Goal: Task Accomplishment & Management: Manage account settings

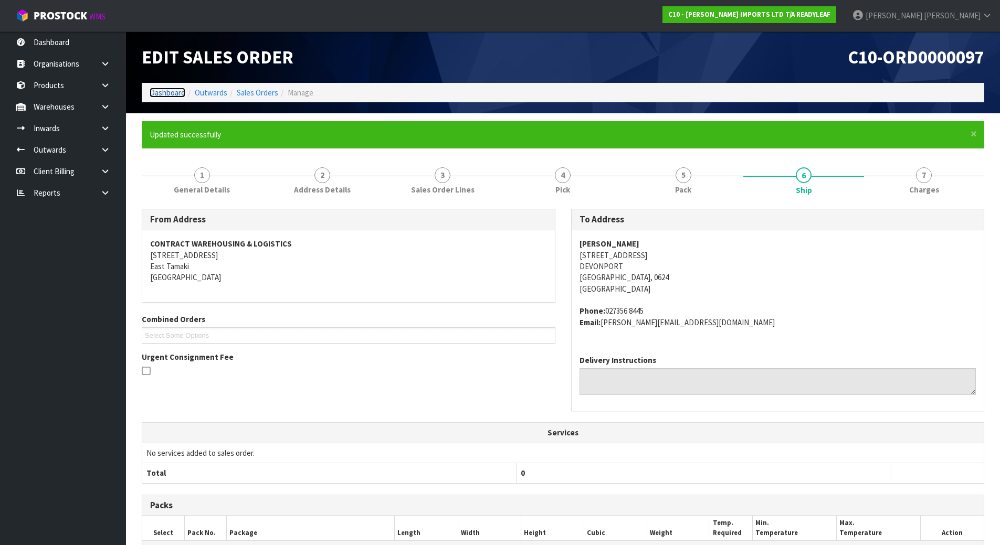
click at [171, 92] on link "Dashboard" at bounding box center [168, 93] width 36 height 10
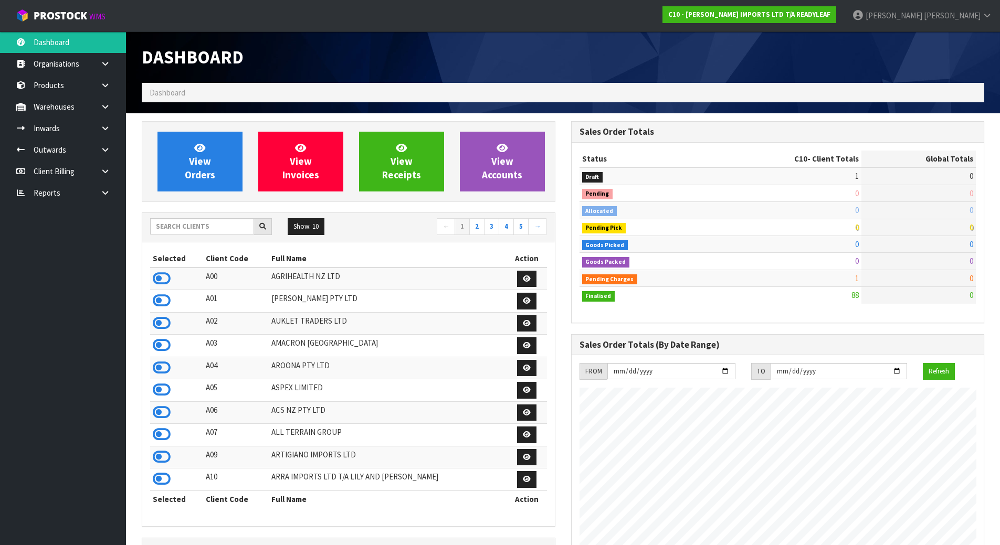
scroll to position [676, 429]
click at [200, 217] on div "Show: 10 5 10 25 50 ← 1 2 3 4 5 →" at bounding box center [348, 227] width 413 height 29
click at [198, 224] on input "text" at bounding box center [202, 226] width 104 height 16
type input "J01"
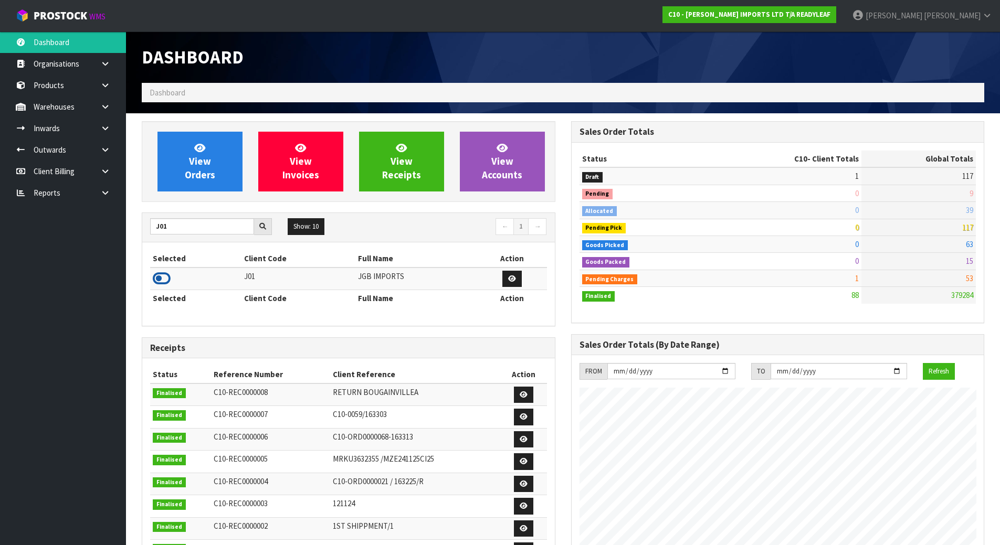
drag, startPoint x: 161, startPoint y: 281, endPoint x: 180, endPoint y: 218, distance: 65.9
click at [161, 281] on icon at bounding box center [162, 279] width 18 height 16
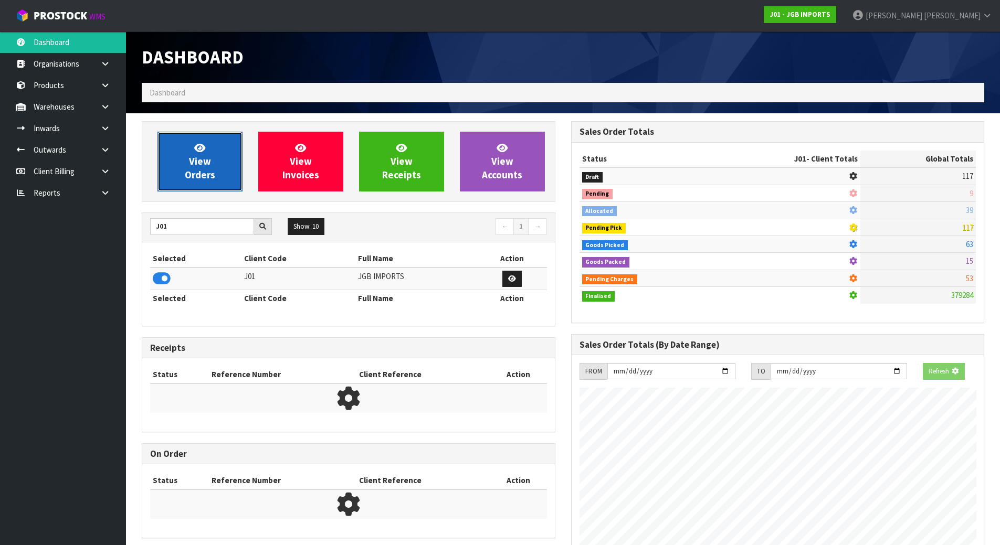
click at [189, 169] on span "View Orders" at bounding box center [200, 161] width 30 height 39
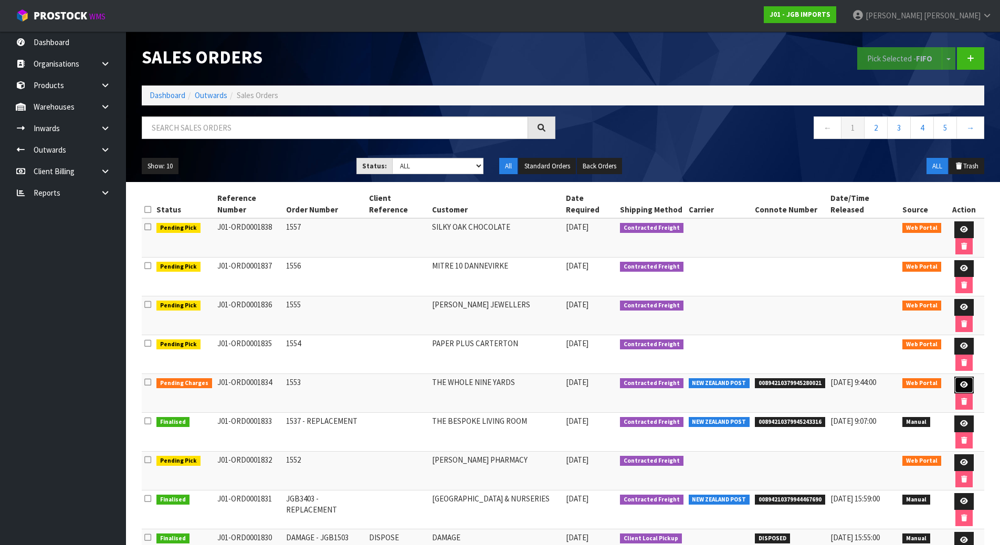
click at [960, 383] on icon at bounding box center [964, 385] width 8 height 7
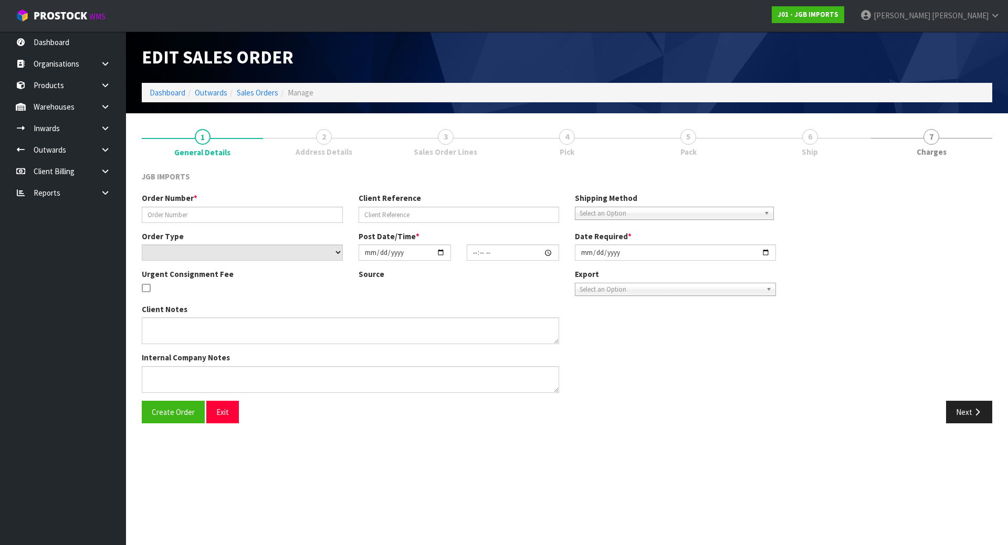
type input "1553"
select select "number:0"
type input "[DATE]"
type input "16:13:00.000"
type input "[DATE]"
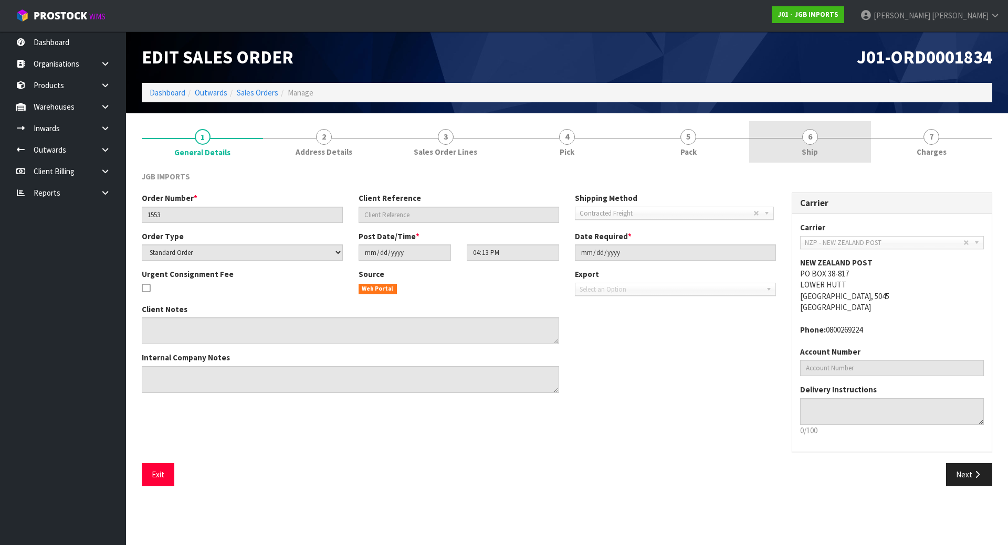
click at [824, 147] on link "6 Ship" at bounding box center [809, 141] width 121 height 41
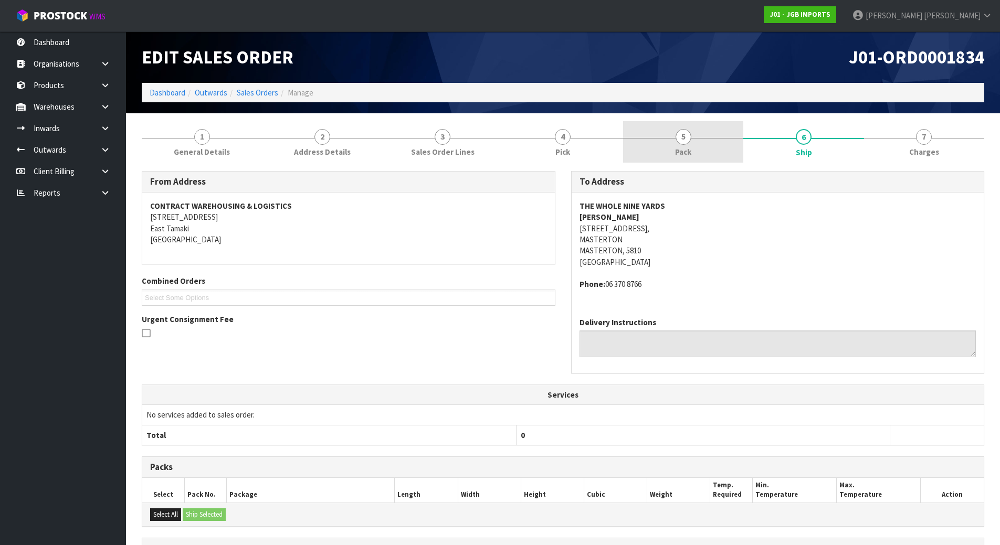
click at [656, 152] on link "5 Pack" at bounding box center [683, 141] width 120 height 41
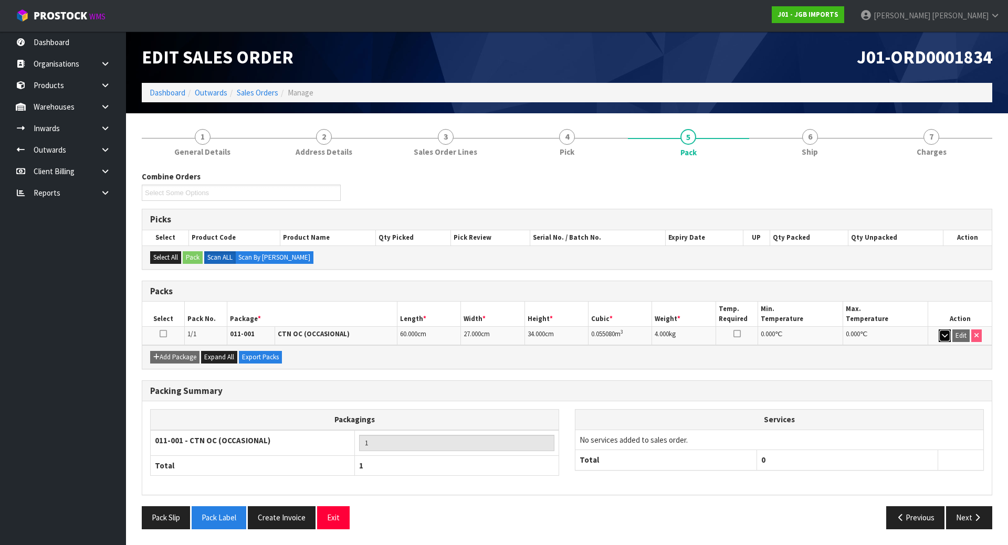
click at [942, 334] on icon "button" at bounding box center [945, 335] width 6 height 7
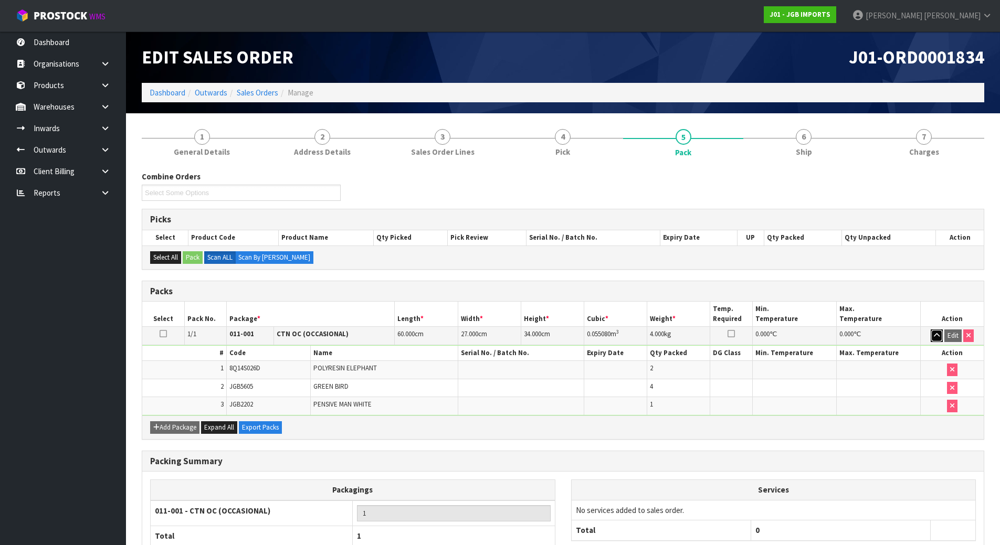
click at [942, 334] on button "button" at bounding box center [937, 336] width 12 height 13
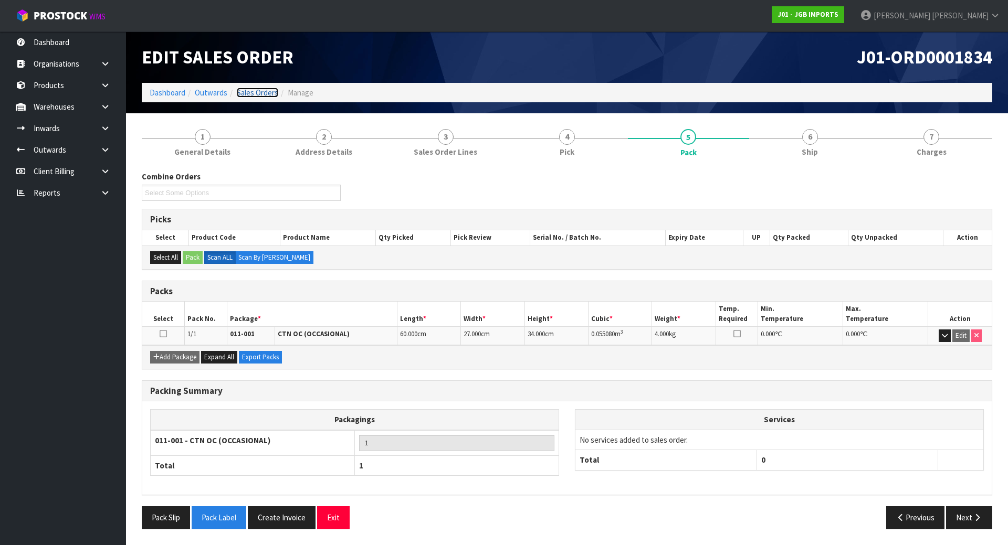
click at [260, 93] on link "Sales Orders" at bounding box center [257, 93] width 41 height 10
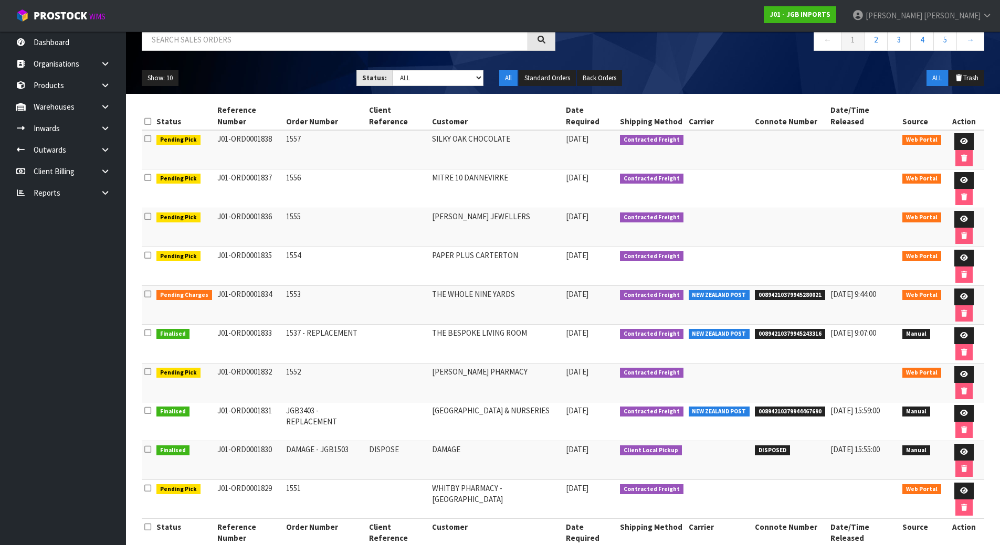
scroll to position [109, 0]
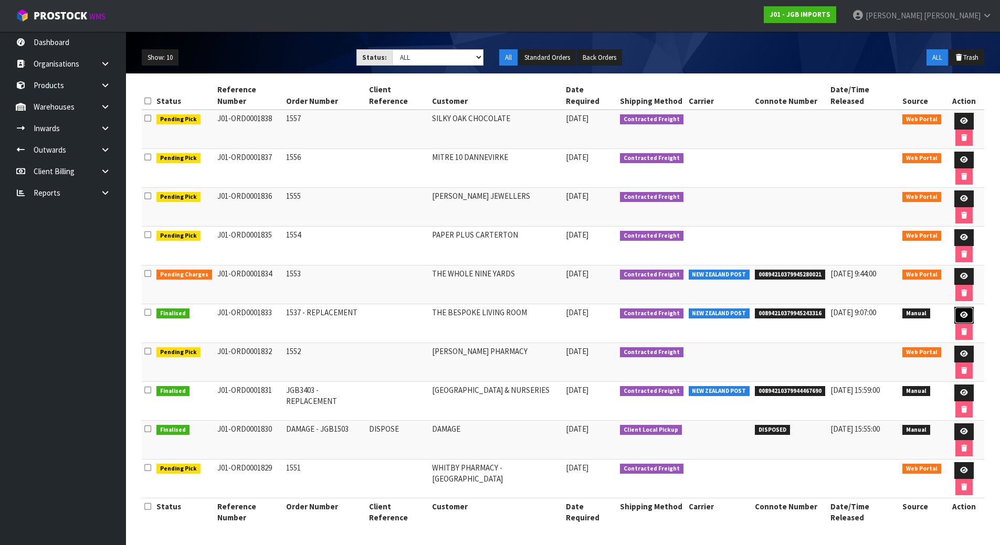
click at [962, 310] on link at bounding box center [963, 315] width 19 height 17
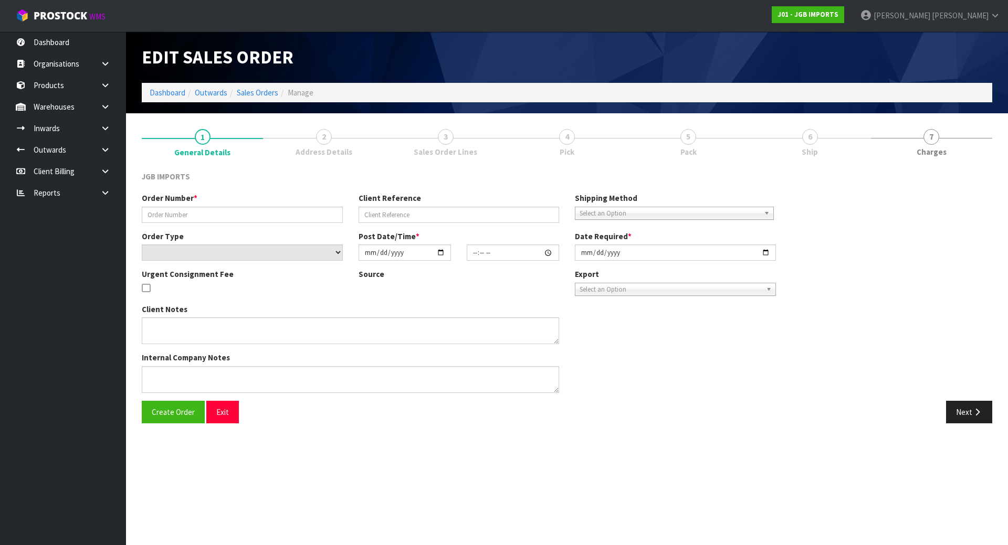
type input "1537 - REPLACEMENT"
select select "number:0"
type input "[DATE]"
type input "08:16:00.000"
type input "[DATE]"
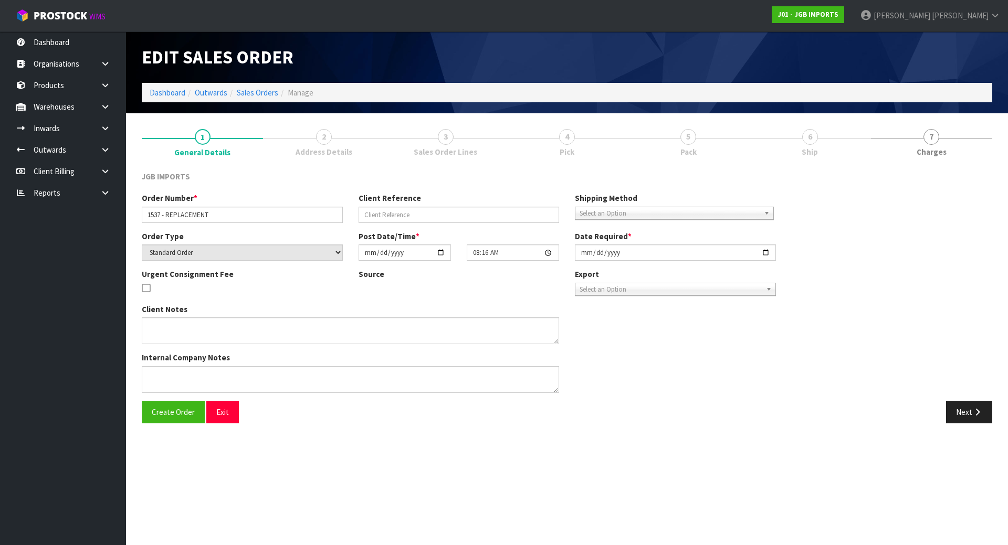
type textarea "REPLACE JGB3101 FOC"
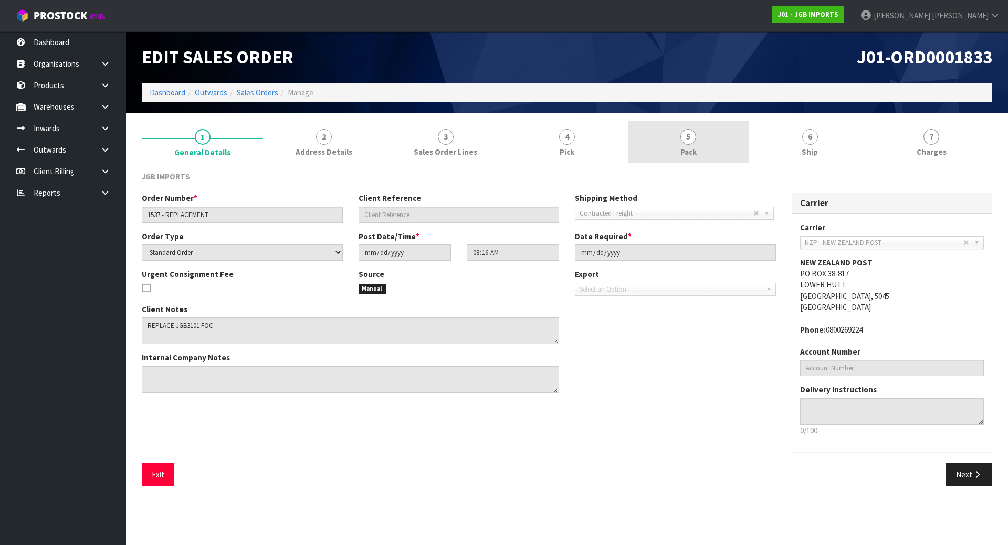
click at [710, 129] on link "5 Pack" at bounding box center [688, 141] width 121 height 41
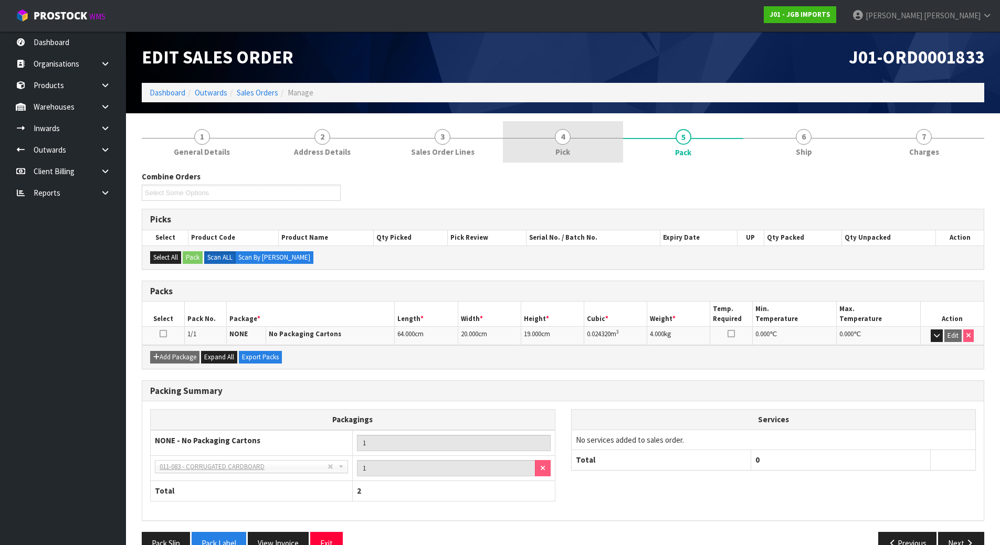
click at [550, 147] on link "4 Pick" at bounding box center [563, 141] width 120 height 41
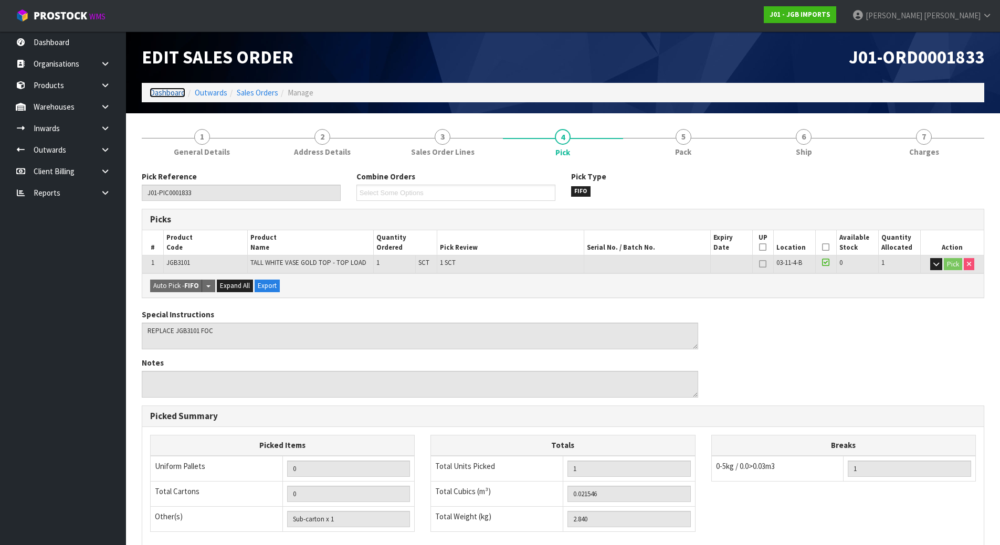
click at [170, 96] on link "Dashboard" at bounding box center [168, 93] width 36 height 10
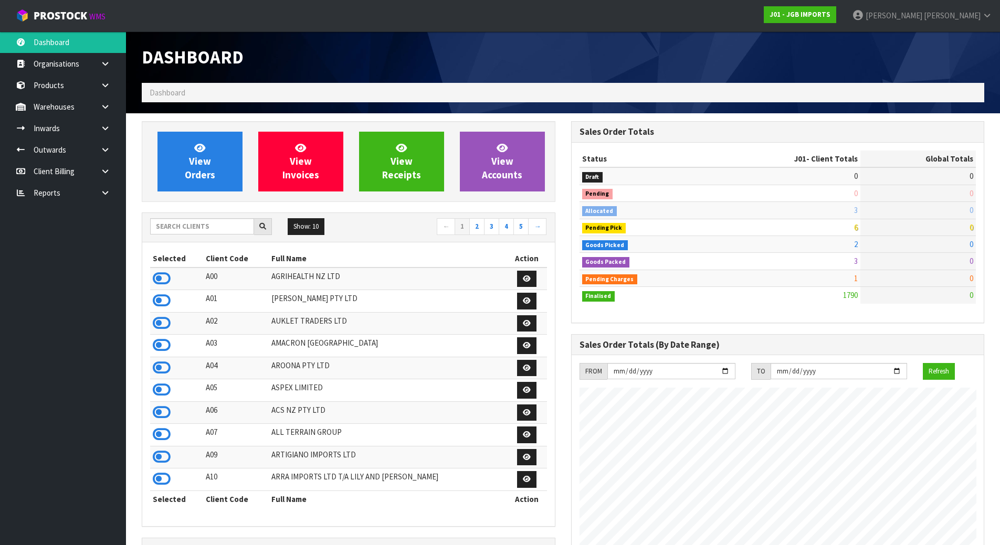
scroll to position [795, 429]
click at [215, 227] on input "text" at bounding box center [202, 226] width 104 height 16
type input "S11"
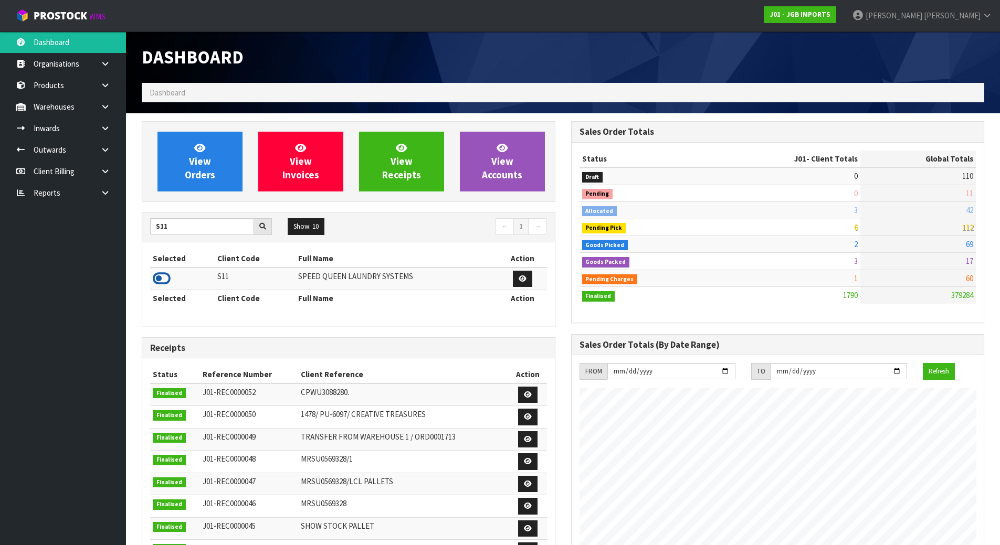
click at [155, 276] on icon at bounding box center [162, 279] width 18 height 16
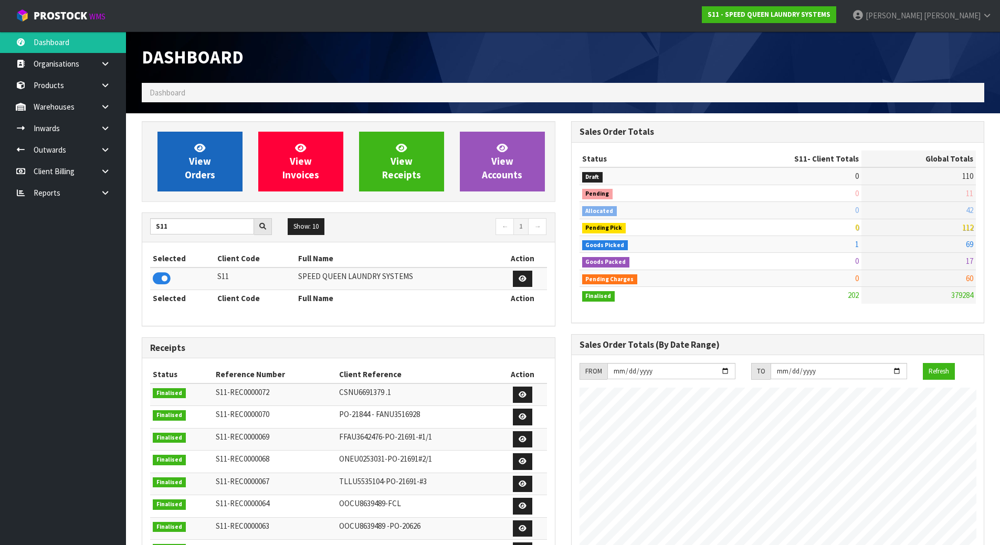
scroll to position [693, 429]
click at [220, 154] on link "View Orders" at bounding box center [199, 162] width 85 height 60
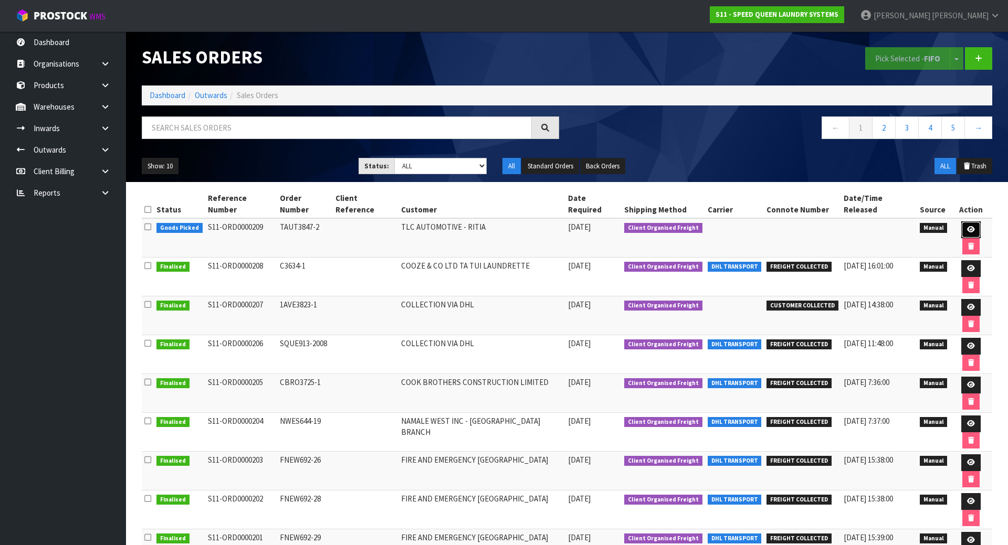
click at [967, 226] on icon at bounding box center [971, 229] width 8 height 7
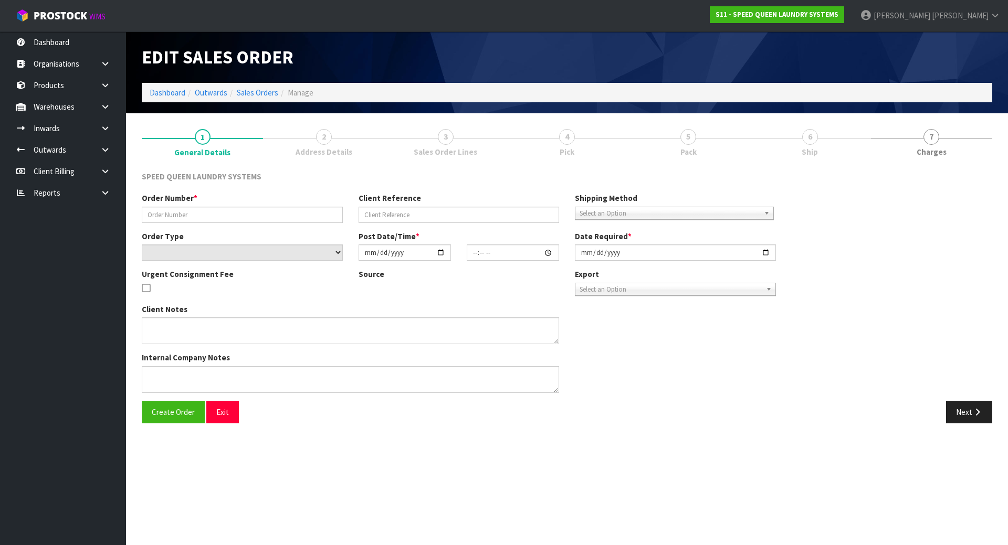
type input "TAUT3847-2"
select select "number:0"
type input "[DATE]"
type input "11:18:00.000"
type input "[DATE]"
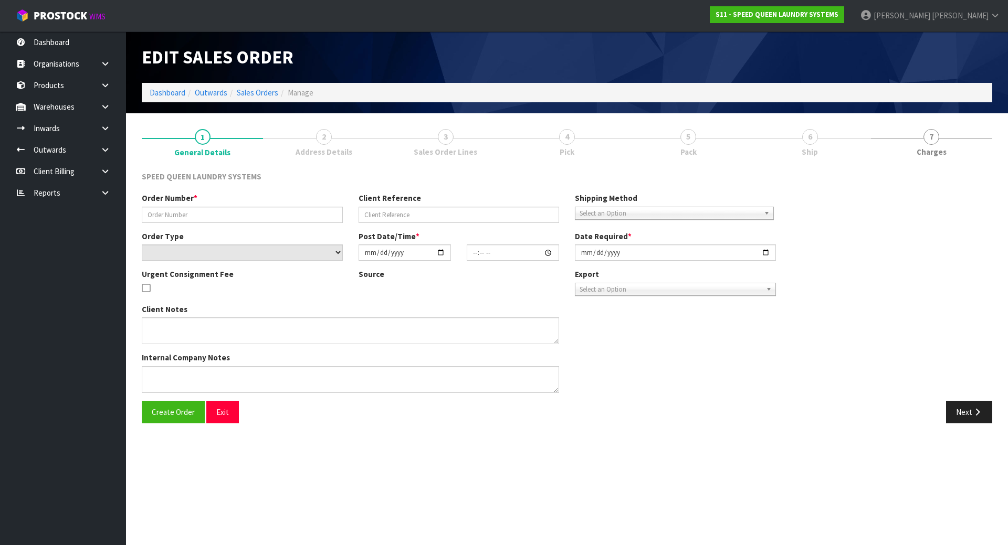
type textarea "CAN WE HAVE THE ATTACHED ORDER PICKED PLEASE AT YOUR EARLIEST CONVENIENCE."
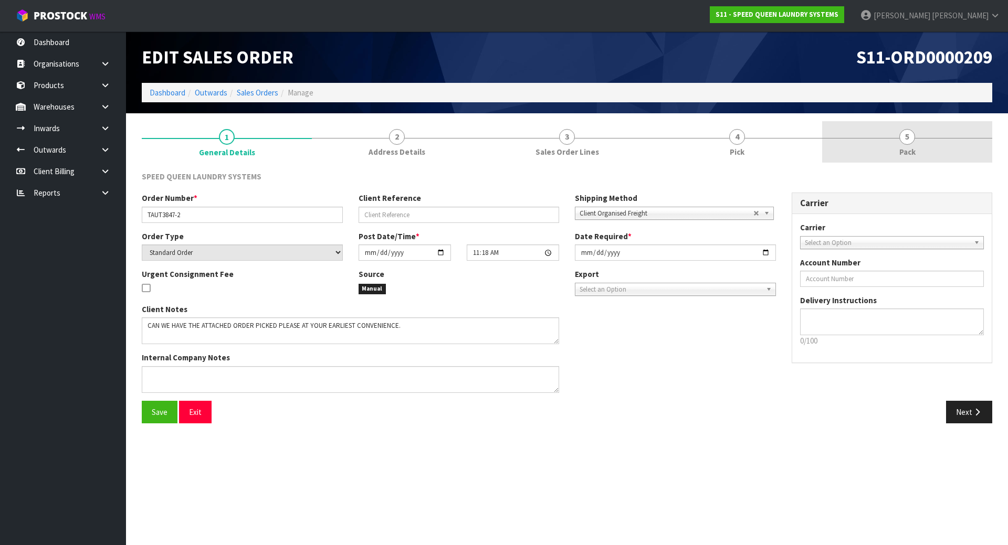
click at [906, 144] on span "5" at bounding box center [907, 137] width 16 height 16
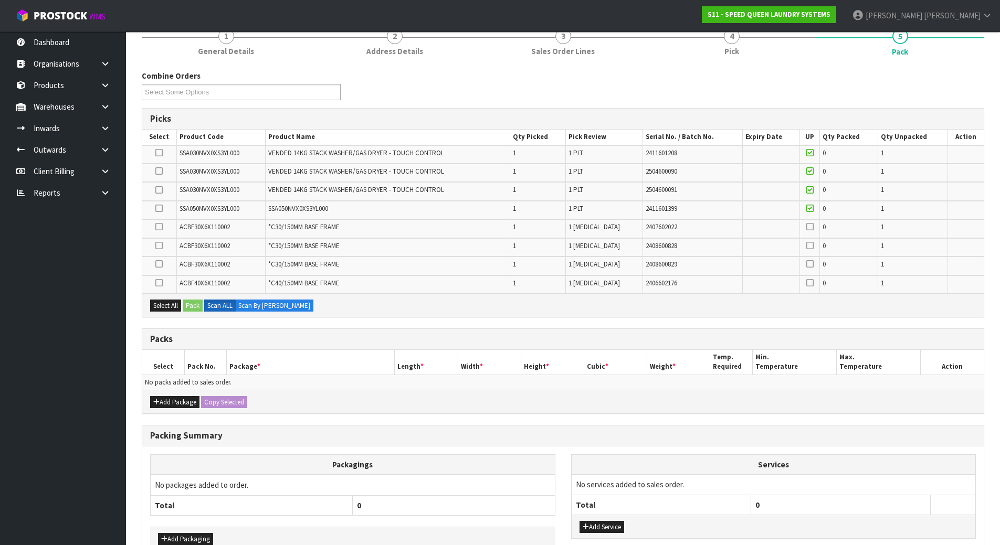
scroll to position [105, 0]
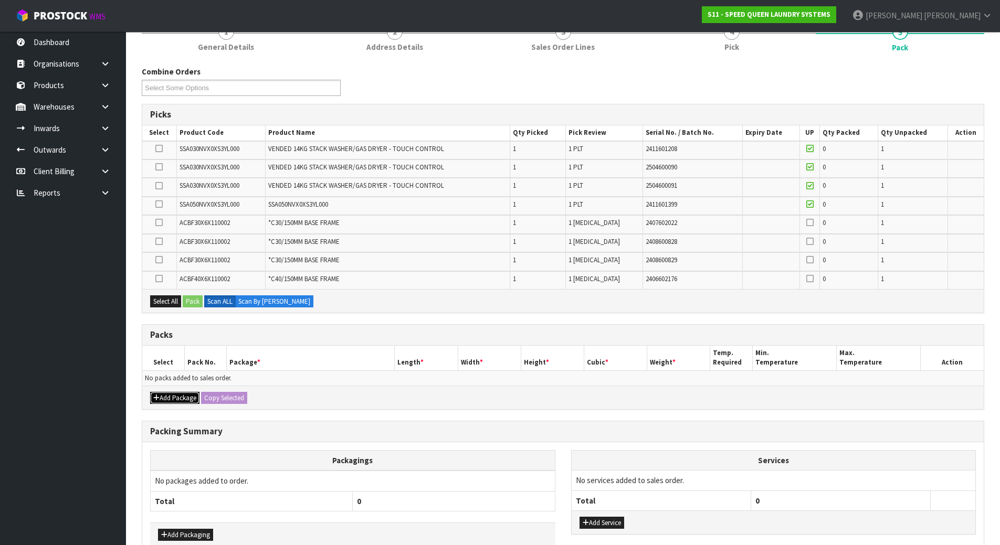
click at [185, 399] on button "Add Package" at bounding box center [174, 398] width 49 height 13
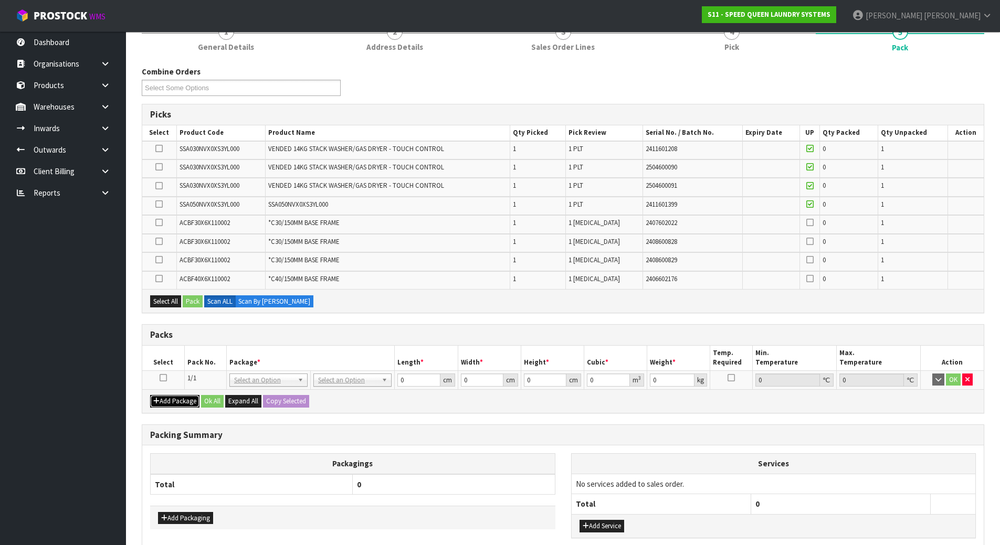
click at [185, 399] on button "Add Package" at bounding box center [174, 401] width 49 height 13
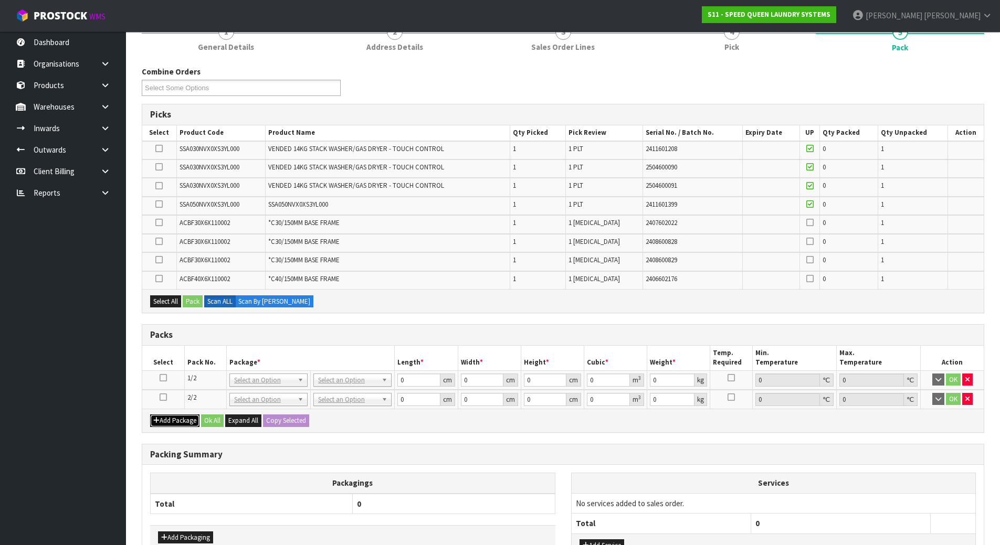
click at [182, 418] on button "Add Package" at bounding box center [174, 421] width 49 height 13
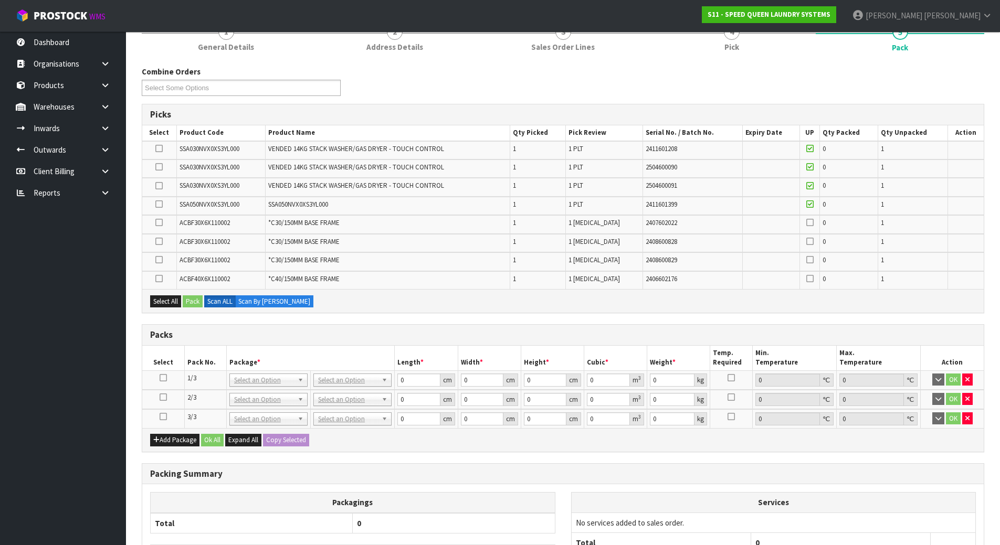
click at [176, 447] on div "Add Package Ok All Expand All Copy Selected" at bounding box center [562, 440] width 841 height 24
click at [178, 441] on button "Add Package" at bounding box center [174, 440] width 49 height 13
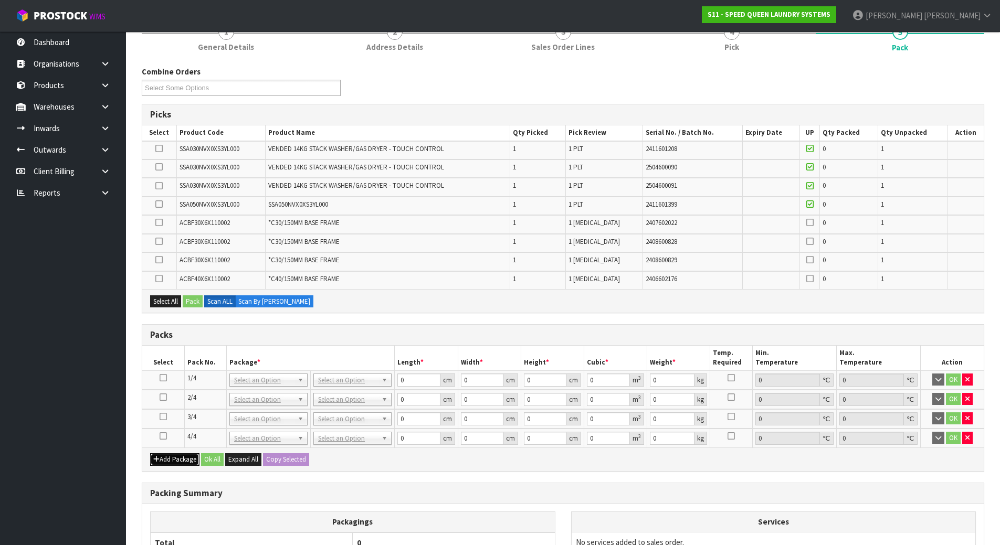
click at [167, 466] on button "Add Package" at bounding box center [174, 459] width 49 height 13
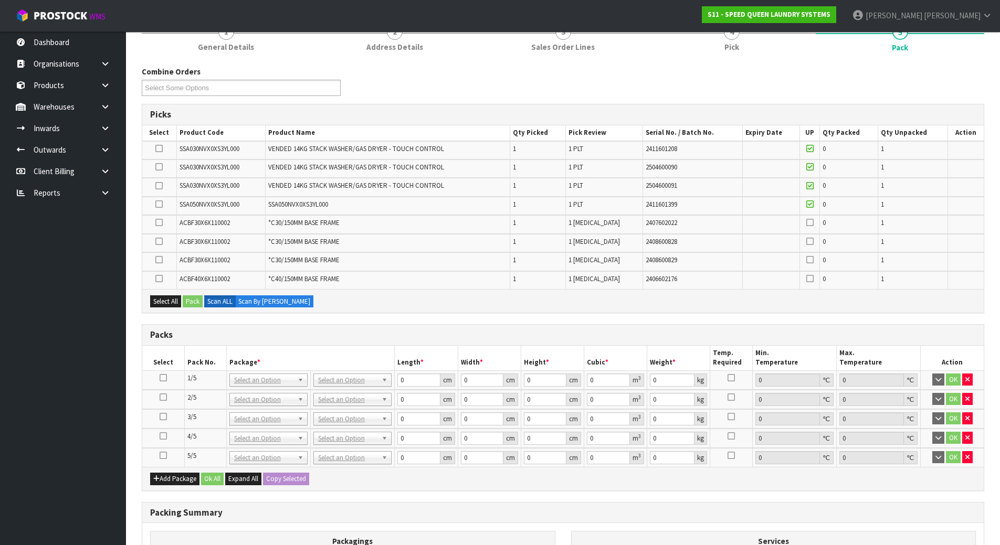
click at [163, 451] on td at bounding box center [163, 457] width 42 height 19
click at [163, 456] on icon at bounding box center [163, 456] width 7 height 1
click at [156, 223] on icon at bounding box center [158, 223] width 7 height 1
click at [0, 0] on input "checkbox" at bounding box center [0, 0] width 0 height 0
click at [160, 241] on icon at bounding box center [158, 241] width 7 height 1
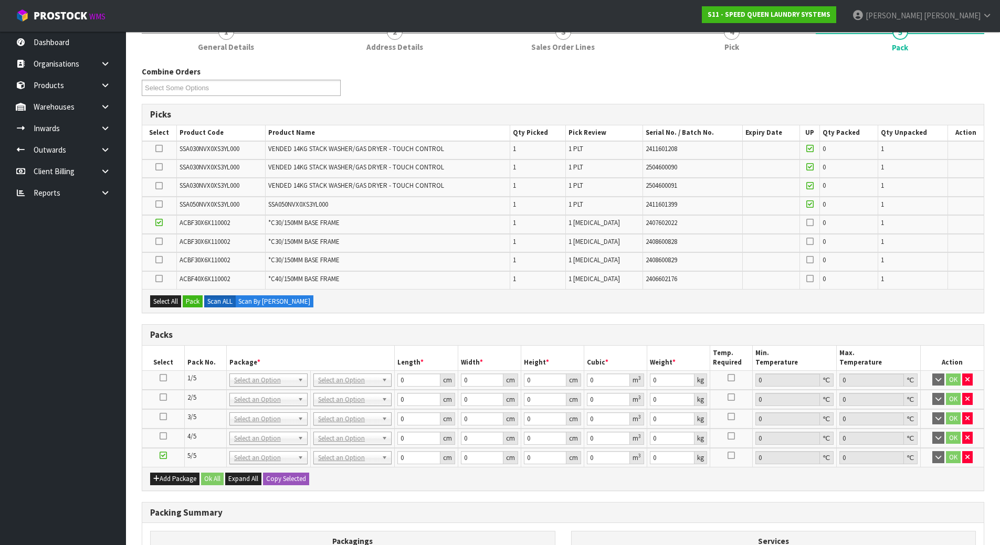
click at [0, 0] on input "checkbox" at bounding box center [0, 0] width 0 height 0
click at [158, 260] on icon at bounding box center [158, 260] width 7 height 1
click at [0, 0] on input "checkbox" at bounding box center [0, 0] width 0 height 0
click at [155, 280] on td at bounding box center [159, 280] width 34 height 18
click at [158, 279] on icon at bounding box center [158, 279] width 7 height 1
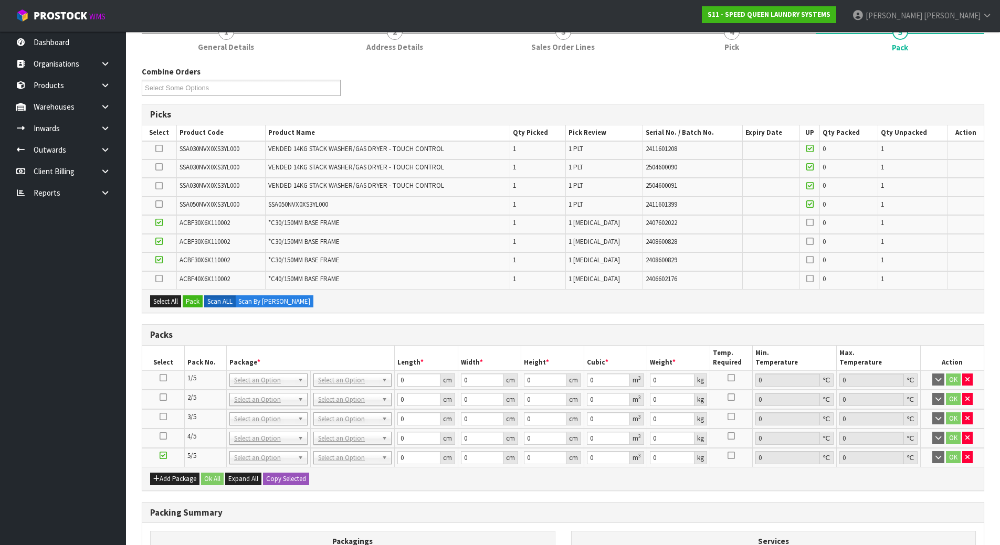
click at [0, 0] on input "checkbox" at bounding box center [0, 0] width 0 height 0
click at [198, 304] on button "Pack" at bounding box center [193, 301] width 20 height 13
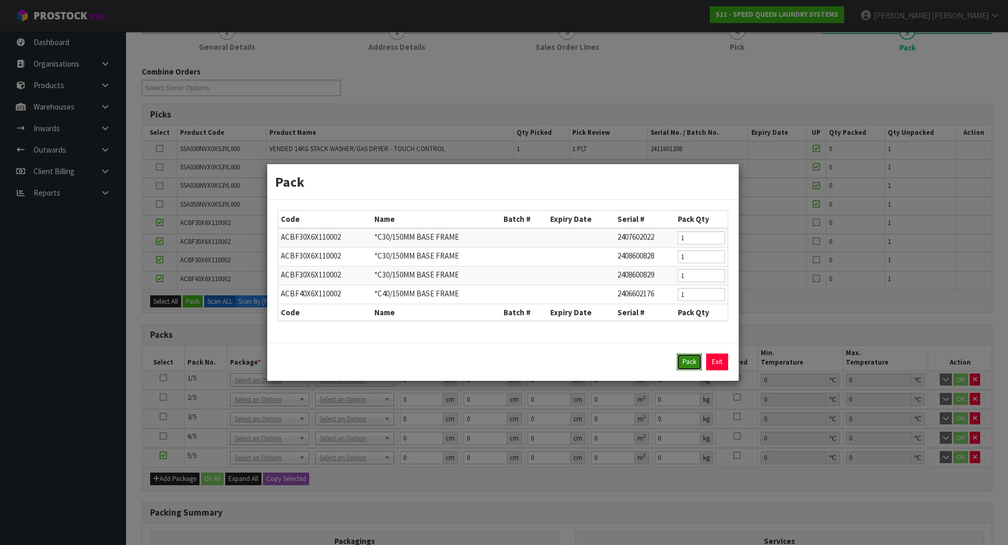
click at [683, 362] on button "Pack" at bounding box center [689, 362] width 25 height 17
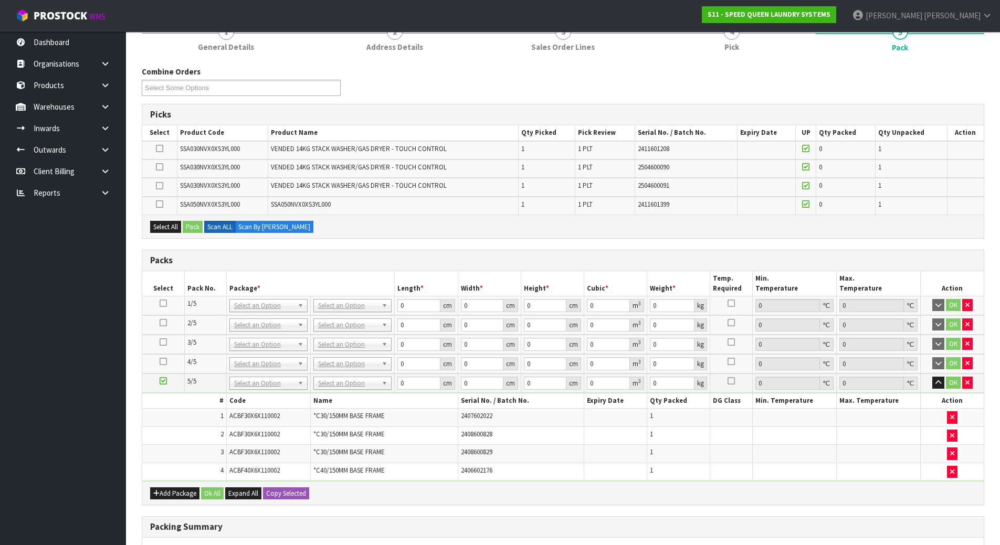
click at [162, 304] on icon at bounding box center [163, 303] width 7 height 1
click at [158, 149] on icon at bounding box center [159, 149] width 7 height 1
click at [0, 0] on input "checkbox" at bounding box center [0, 0] width 0 height 0
click at [197, 225] on button "Pack" at bounding box center [193, 227] width 20 height 13
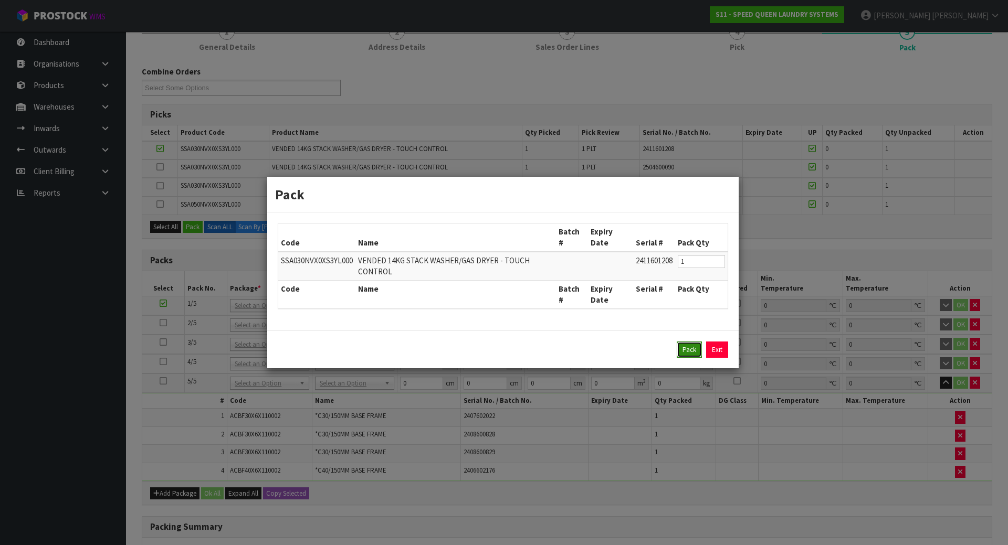
click at [681, 352] on button "Pack" at bounding box center [689, 350] width 25 height 17
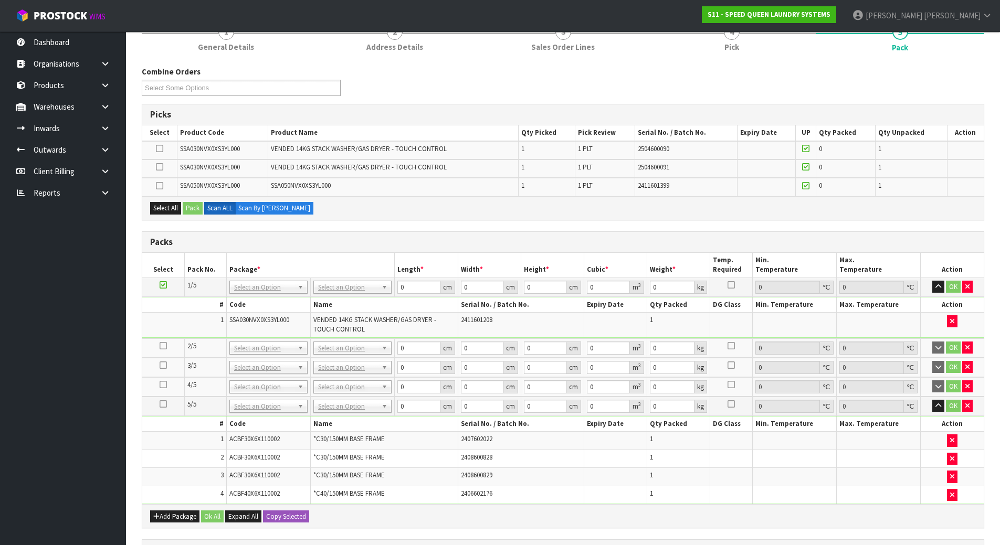
click at [163, 346] on icon at bounding box center [163, 346] width 7 height 1
click at [159, 149] on icon at bounding box center [159, 149] width 7 height 1
click at [0, 0] on input "checkbox" at bounding box center [0, 0] width 0 height 0
click at [194, 206] on button "Pack" at bounding box center [193, 208] width 20 height 13
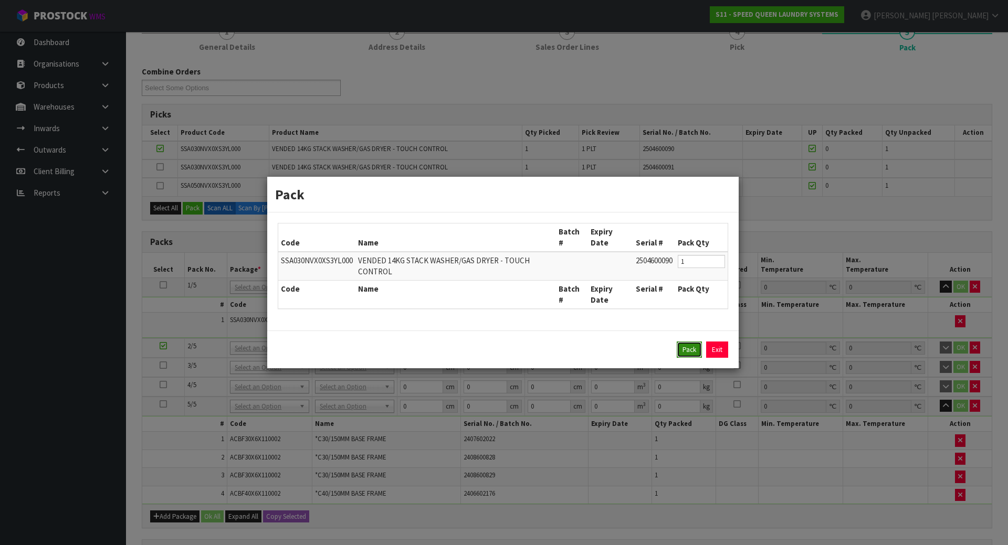
click at [685, 354] on button "Pack" at bounding box center [689, 350] width 25 height 17
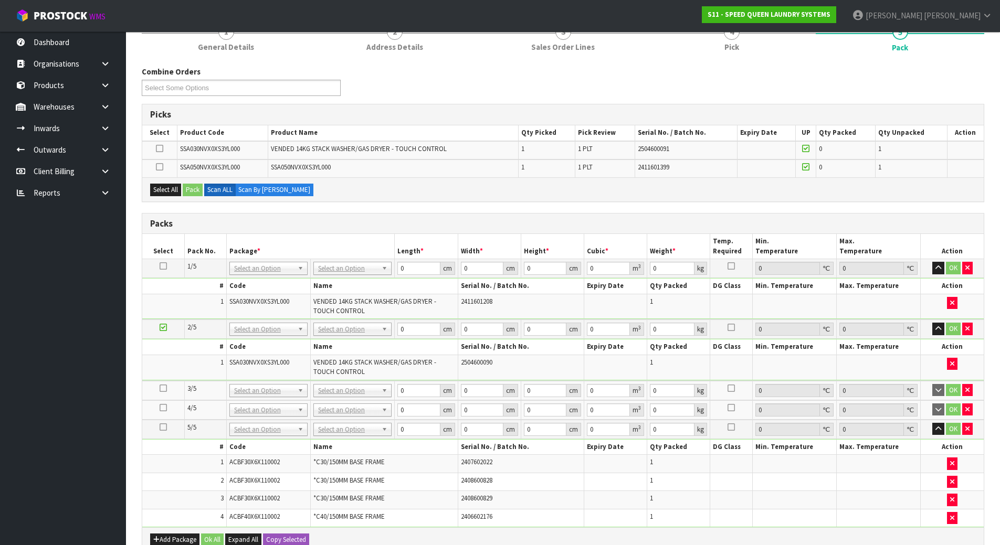
click at [162, 389] on icon at bounding box center [163, 388] width 7 height 1
click at [160, 149] on icon at bounding box center [159, 149] width 7 height 1
click at [0, 0] on input "checkbox" at bounding box center [0, 0] width 0 height 0
click at [184, 188] on button "Pack" at bounding box center [193, 190] width 20 height 13
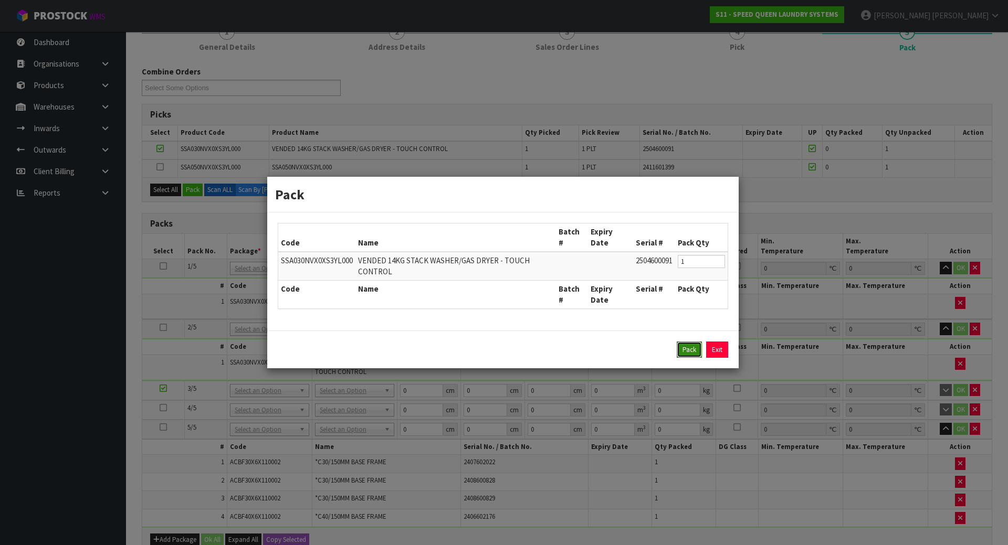
click at [685, 355] on button "Pack" at bounding box center [689, 350] width 25 height 17
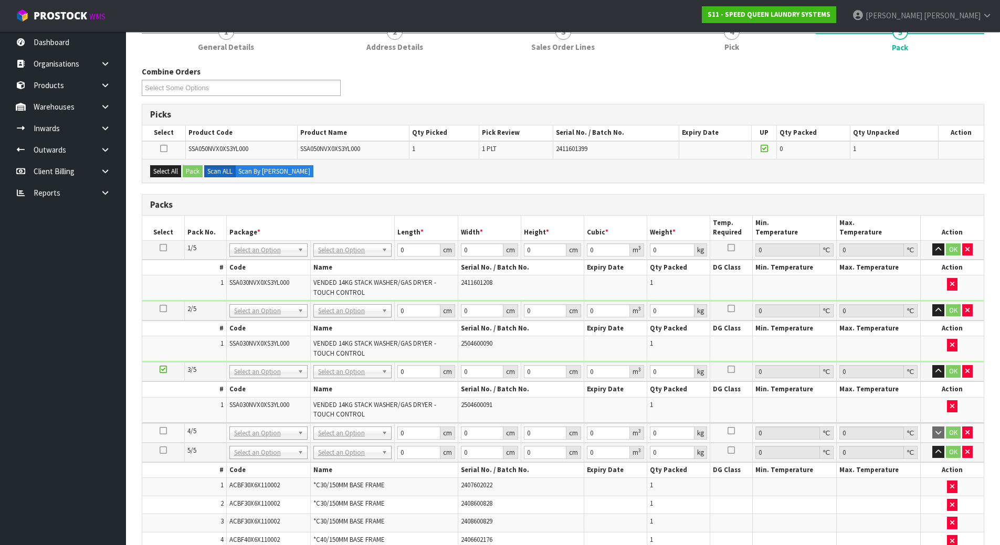
click at [160, 431] on icon at bounding box center [163, 431] width 7 height 1
click at [162, 167] on button "Select All" at bounding box center [165, 171] width 31 height 13
click at [192, 165] on button "Pack" at bounding box center [193, 171] width 20 height 13
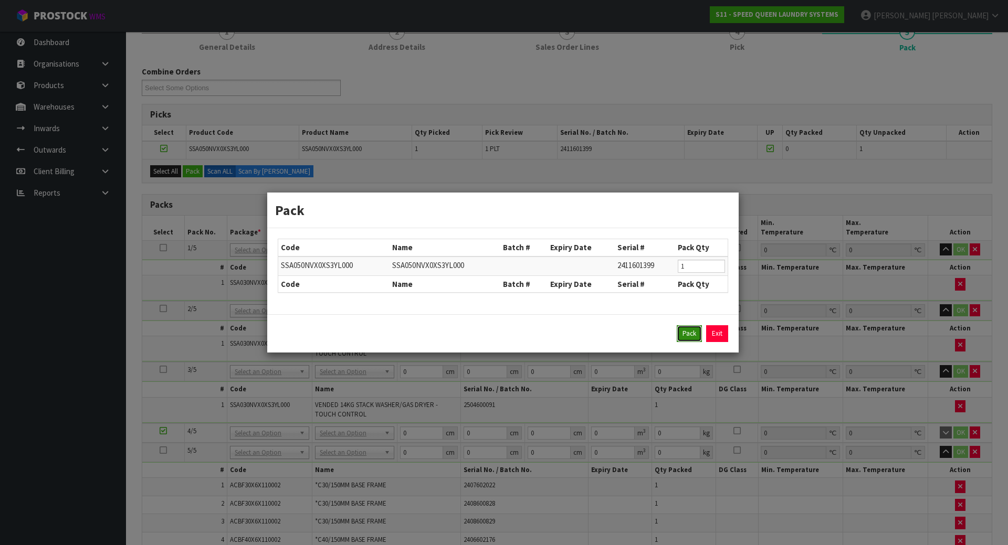
click at [687, 327] on button "Pack" at bounding box center [689, 333] width 25 height 17
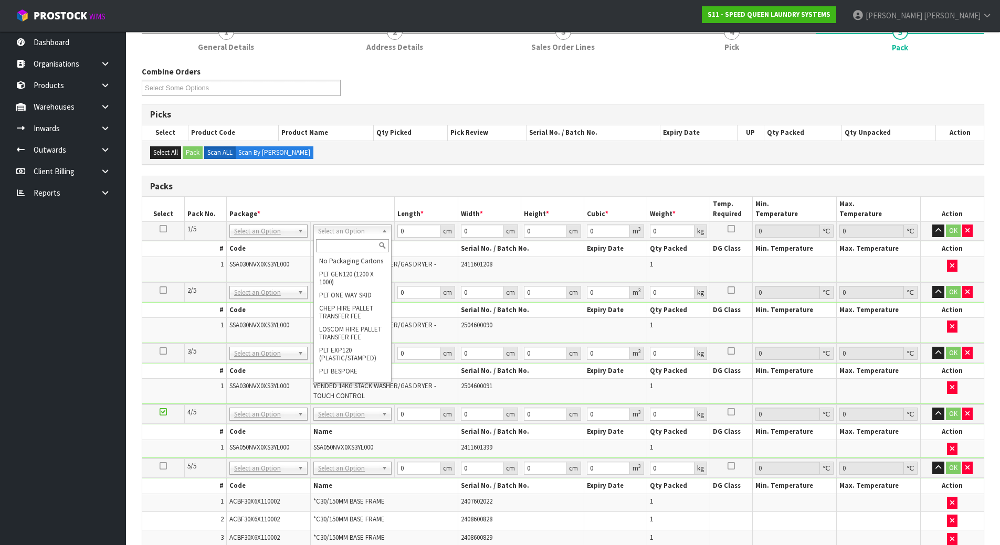
click at [329, 250] on input "text" at bounding box center [352, 245] width 73 height 13
type input "u"
type input "375"
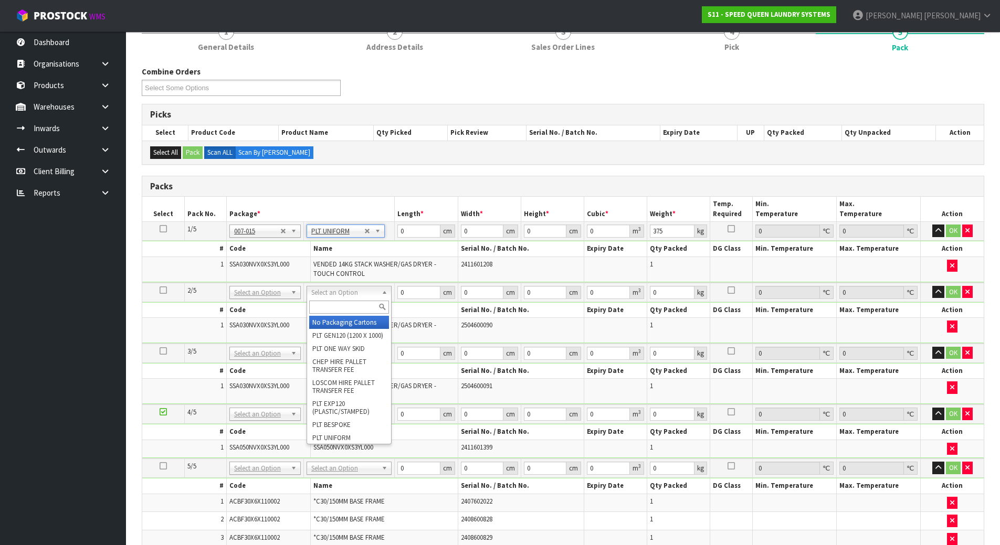
click at [340, 314] on div at bounding box center [349, 307] width 84 height 17
click at [342, 308] on input "text" at bounding box center [349, 307] width 80 height 13
type input "u"
type input "2"
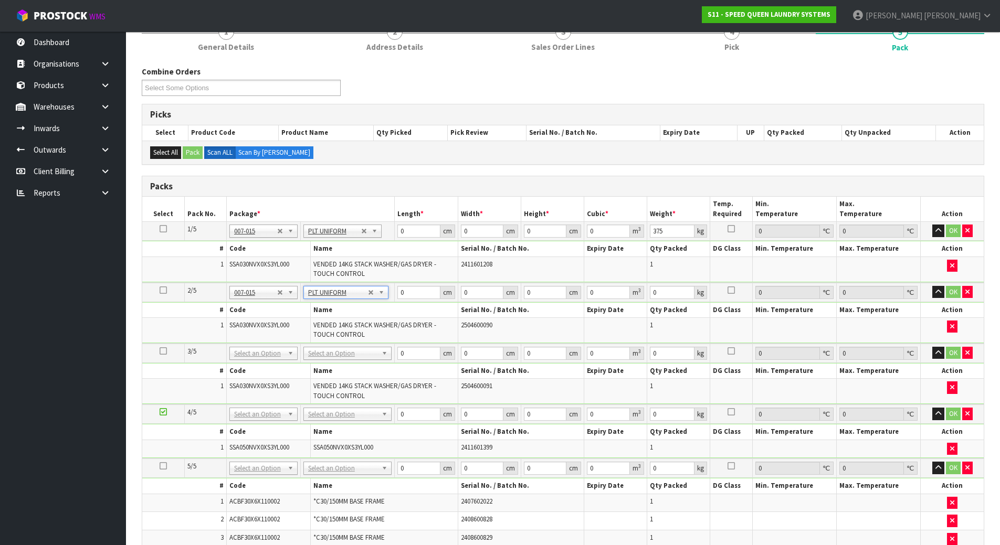
type input "375"
click at [348, 364] on input "text" at bounding box center [347, 368] width 83 height 13
type input "u"
type input "3"
type input "375"
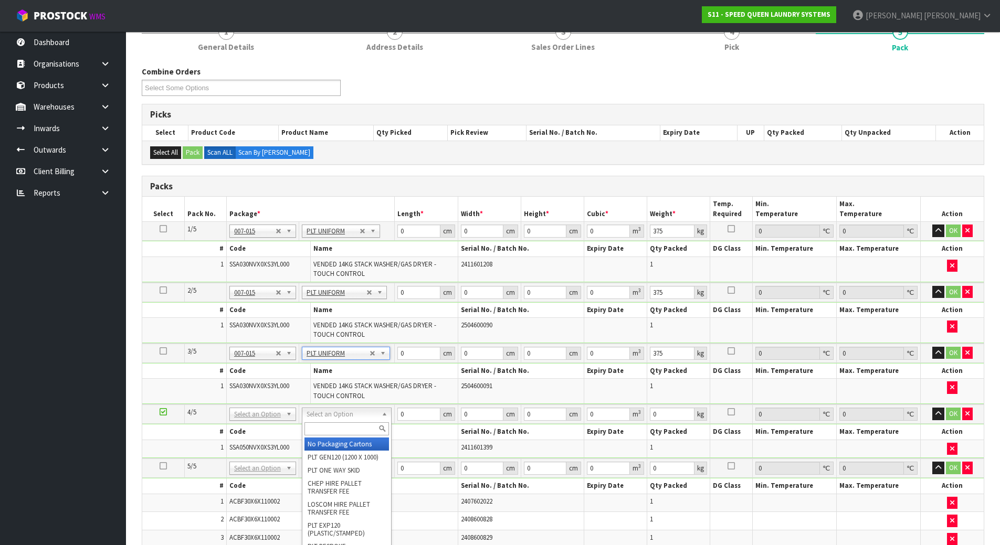
click at [348, 427] on input "text" at bounding box center [346, 428] width 84 height 13
type input "u"
type input "4"
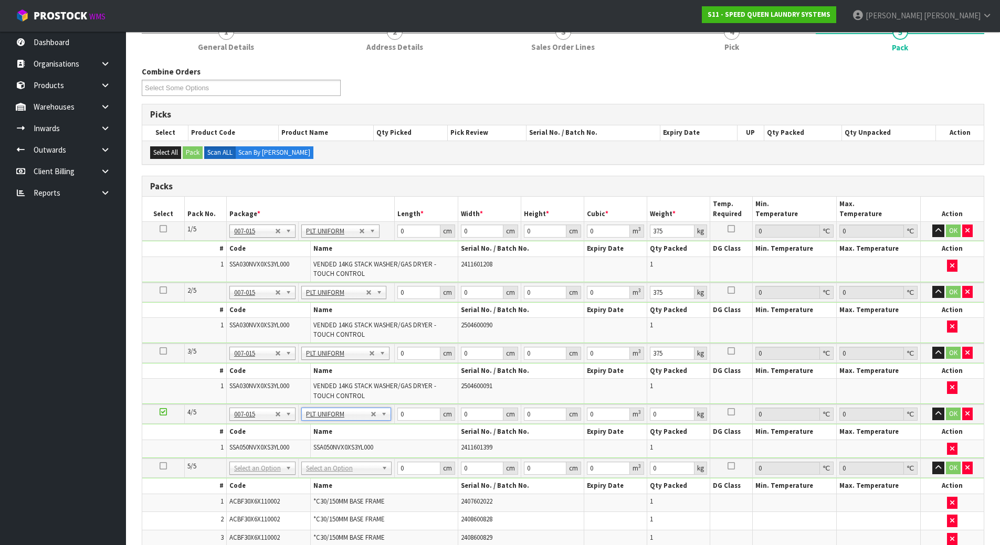
type input "451"
type input "120"
type input "100"
type input "75.5"
drag, startPoint x: 421, startPoint y: 223, endPoint x: 408, endPoint y: 227, distance: 13.9
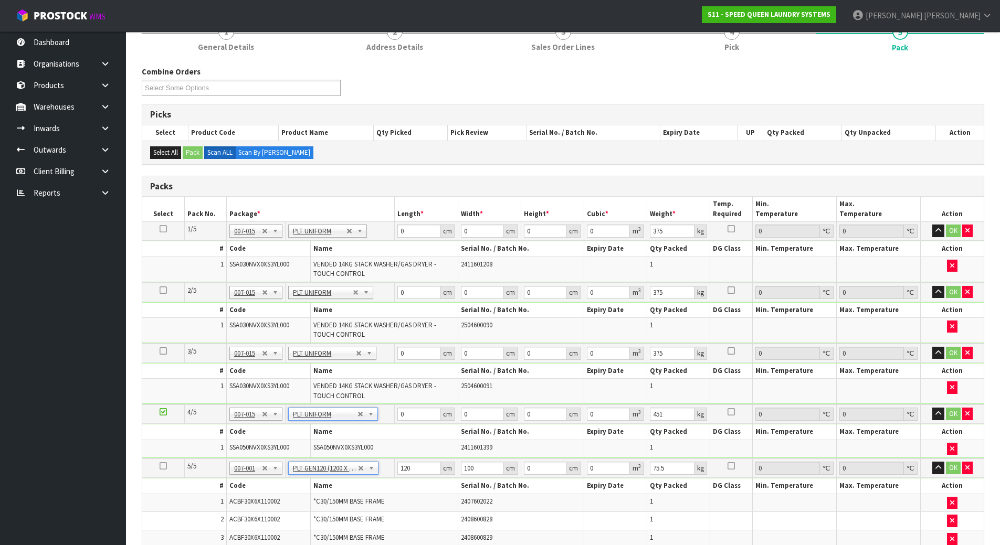
click at [408, 227] on td "0 cm" at bounding box center [426, 231] width 63 height 19
click at [401, 230] on input "0" at bounding box center [418, 231] width 43 height 13
click at [411, 228] on input "0" at bounding box center [418, 231] width 43 height 13
type input "80"
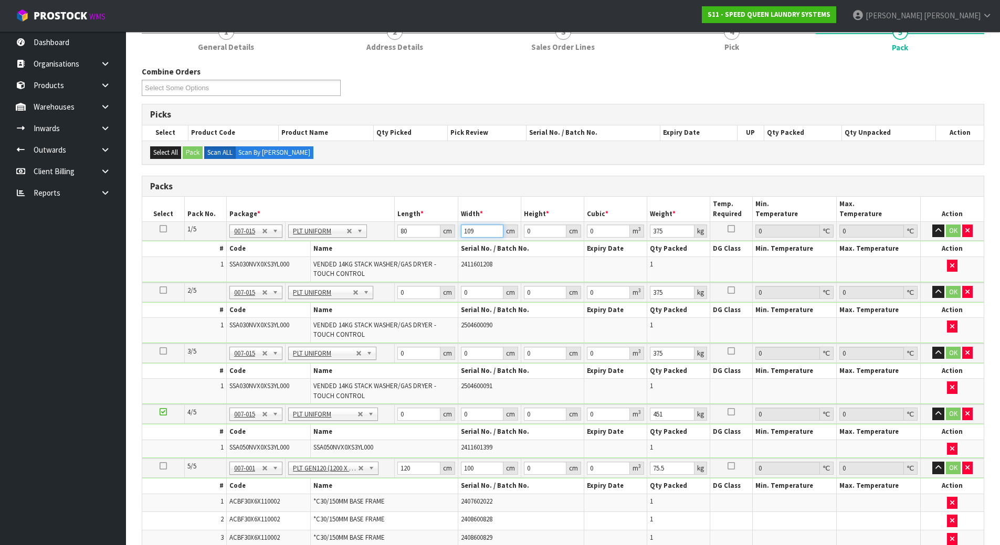
type input "109"
type input "2"
type input "0.01744"
type input "21"
type input "0.18312"
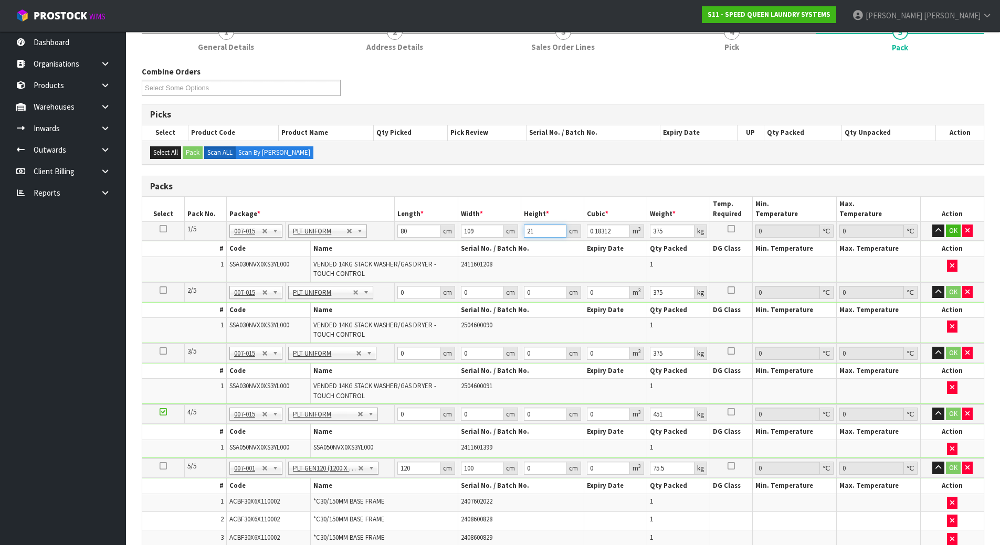
type input "213"
type input "1.85736"
type input "213"
drag, startPoint x: 405, startPoint y: 284, endPoint x: 397, endPoint y: 287, distance: 8.7
click at [397, 287] on td "0 cm" at bounding box center [426, 292] width 63 height 19
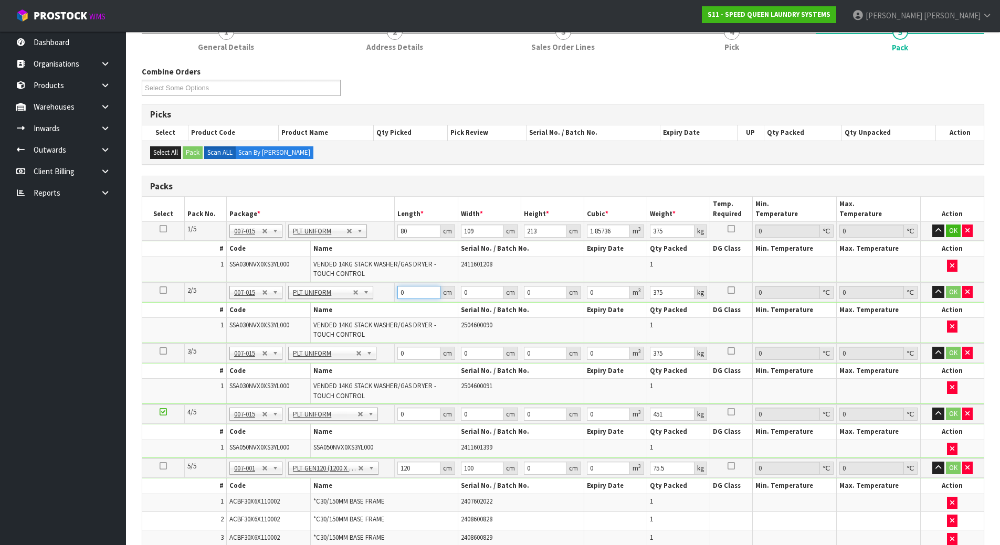
drag, startPoint x: 423, startPoint y: 298, endPoint x: 376, endPoint y: 298, distance: 47.2
click at [376, 298] on tr "2/5 NONE 007-001 007-002 007-004 007-009 007-013 007-014 007-015 007-017 007-01…" at bounding box center [562, 292] width 841 height 19
type input "80"
type input "109"
type input "2"
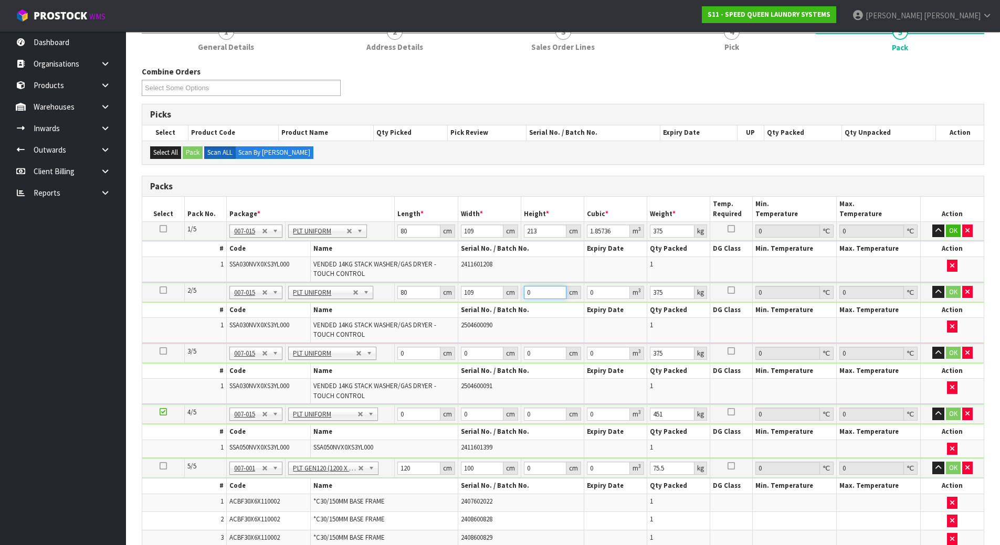
type input "0.01744"
type input "21"
type input "0.18312"
type input "213"
type input "1.85736"
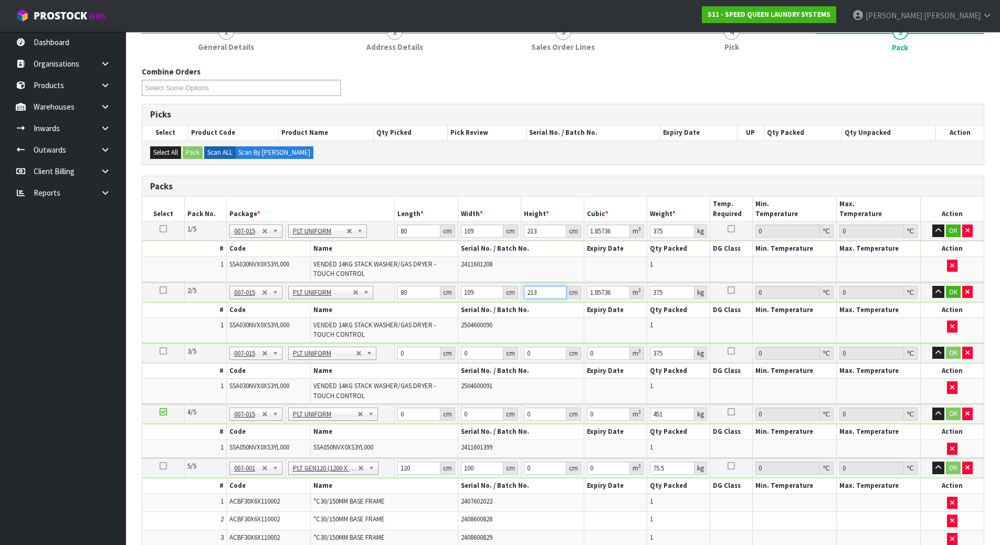
type input "213"
drag, startPoint x: 413, startPoint y: 353, endPoint x: 389, endPoint y: 353, distance: 24.1
click at [389, 353] on tr "3/5 NONE 007-001 007-002 007-004 007-009 007-013 007-014 007-015 007-017 007-01…" at bounding box center [562, 353] width 841 height 19
type input "80"
type input "109"
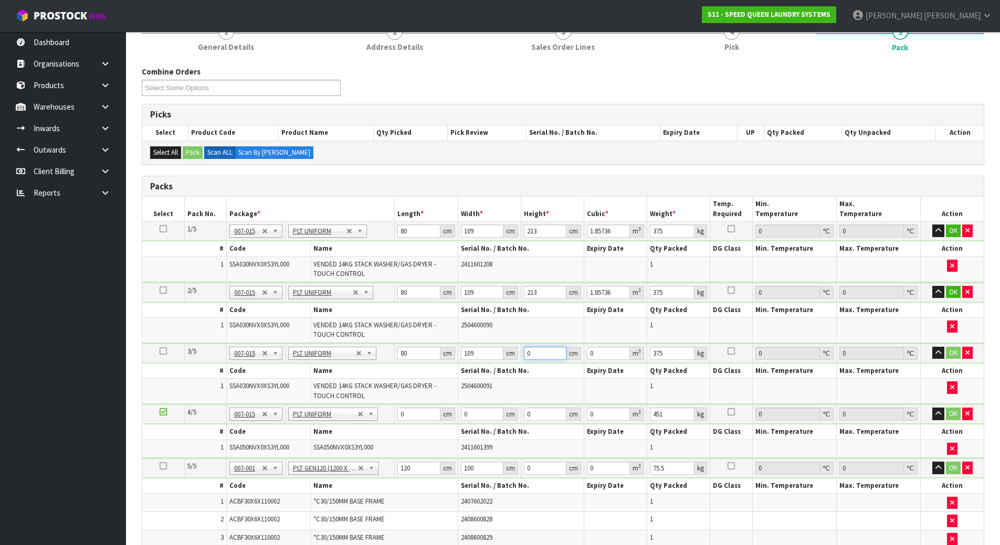
type input "2"
type input "0.01744"
type input "21"
type input "0.18312"
type input "213"
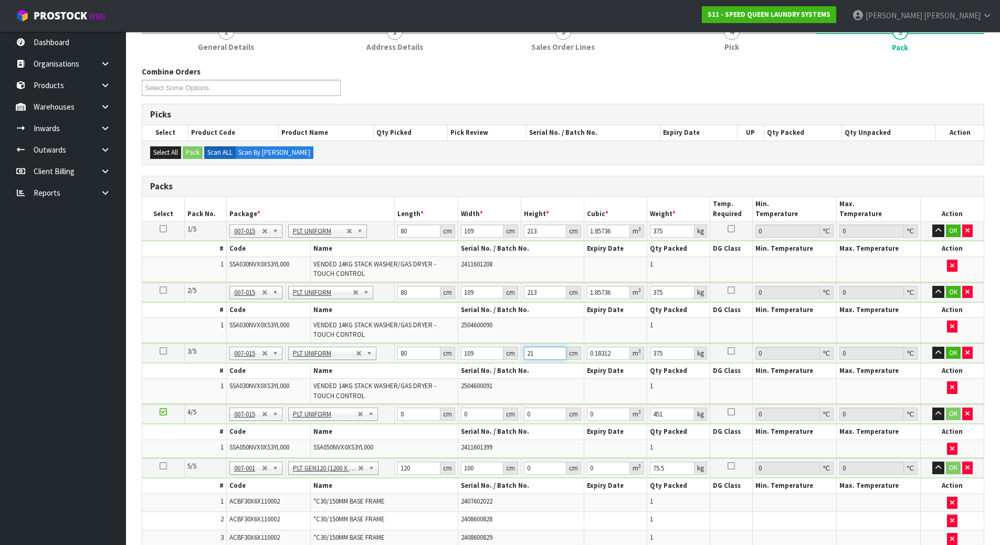
type input "1.85736"
type input "213"
drag, startPoint x: 416, startPoint y: 418, endPoint x: 393, endPoint y: 415, distance: 23.3
click at [393, 415] on tr "4/5 NONE 007-001 007-002 007-004 007-009 007-013 007-014 007-015 007-017 007-01…" at bounding box center [562, 414] width 841 height 19
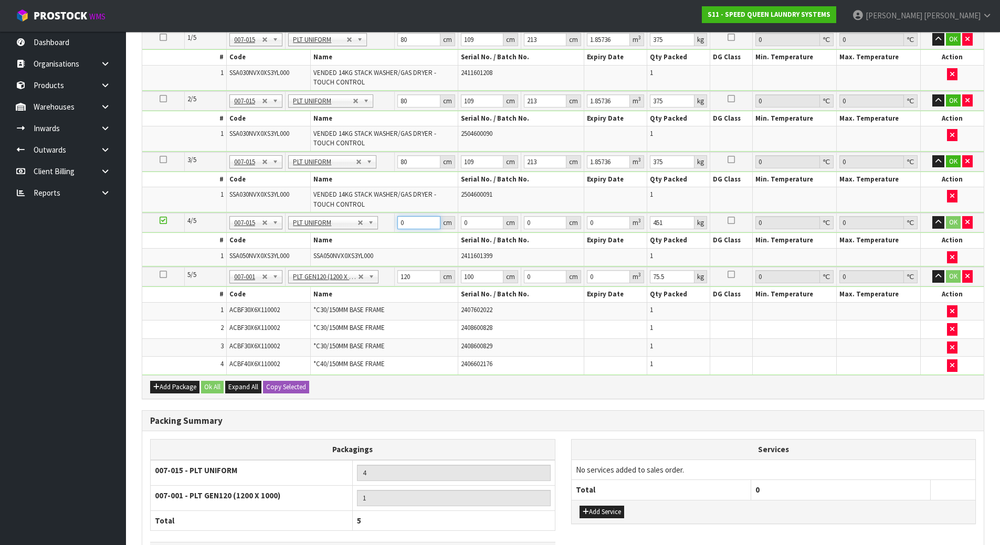
scroll to position [315, 0]
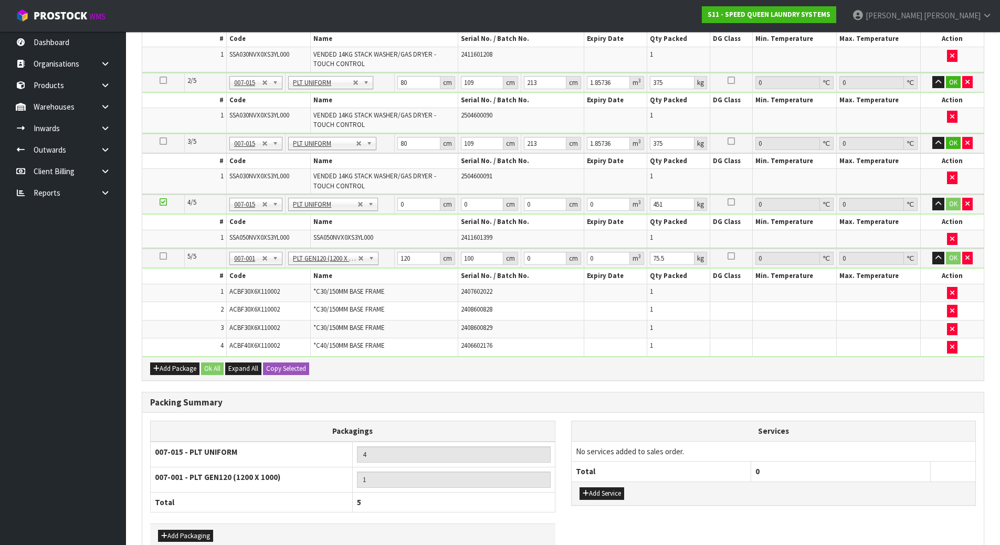
click at [418, 196] on td "0 cm" at bounding box center [426, 204] width 63 height 19
click at [418, 202] on input "0" at bounding box center [418, 204] width 43 height 13
type input "90"
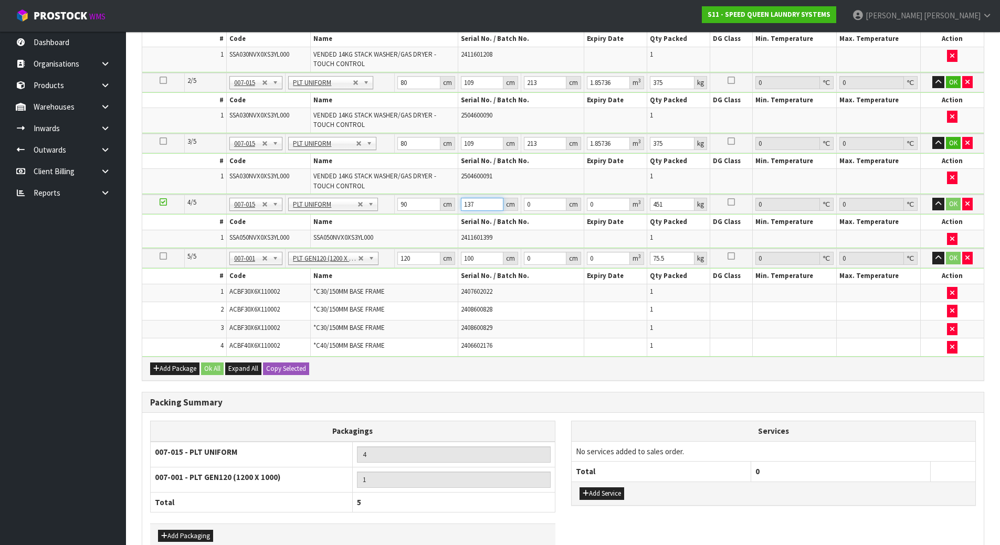
type input "137"
type input "2"
type input "0.02466"
type input "22"
type input "0.27126"
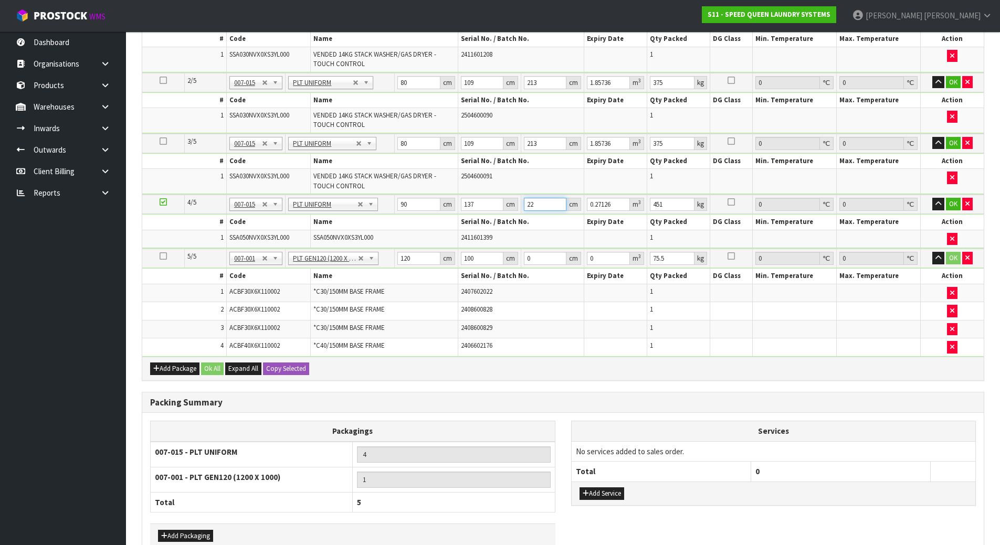
type input "227"
type input "2.79891"
type input "227"
drag, startPoint x: 544, startPoint y: 259, endPoint x: 525, endPoint y: 259, distance: 19.4
click at [525, 259] on input "0" at bounding box center [545, 258] width 43 height 13
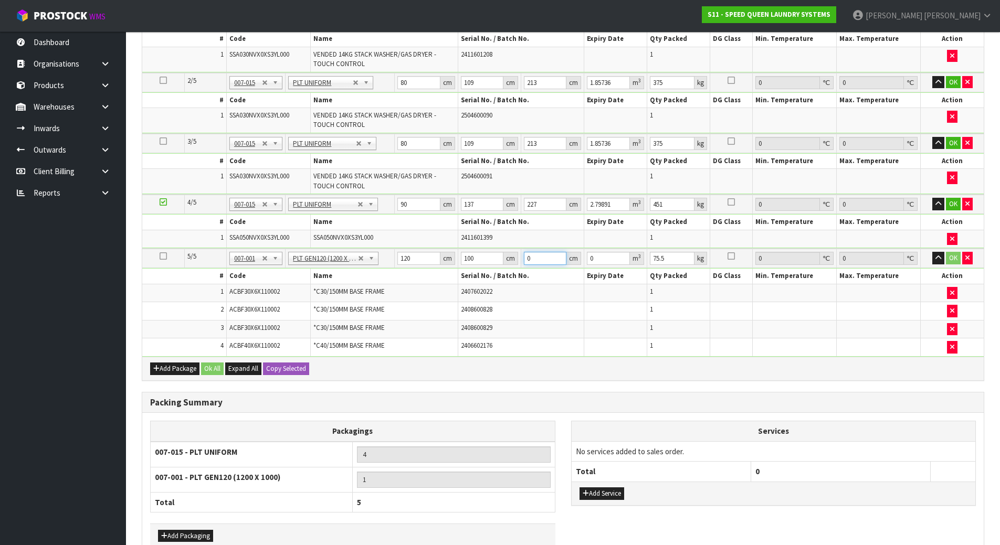
type input "1"
type input "0.012"
type input "10"
type input "0.12"
type input "100"
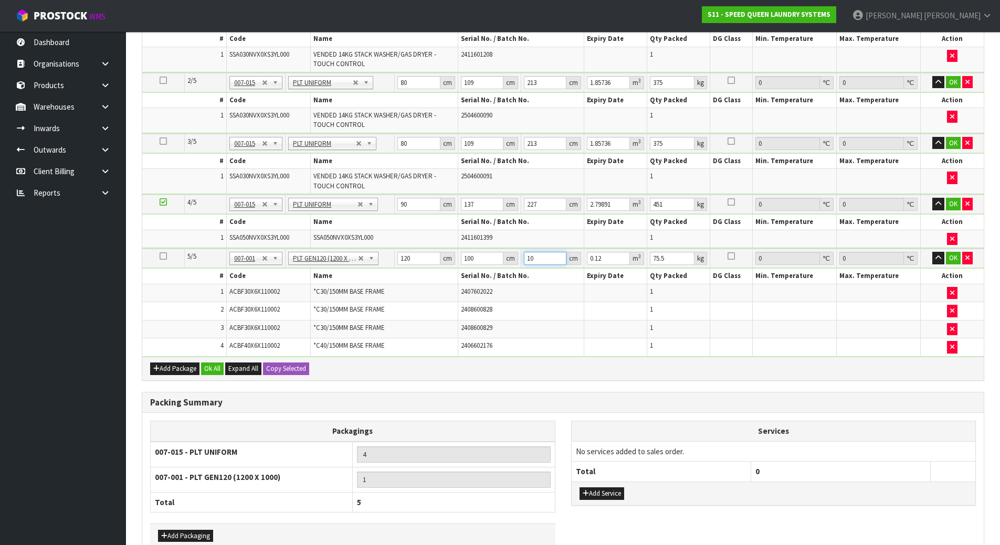
type input "1.2"
type input "100"
drag, startPoint x: 670, startPoint y: 258, endPoint x: 607, endPoint y: 243, distance: 65.2
click at [610, 257] on tr "5/5 NONE 007-001 007-002 007-004 007-009 007-013 007-014 007-015 007-017 007-01…" at bounding box center [562, 258] width 841 height 19
type input "85"
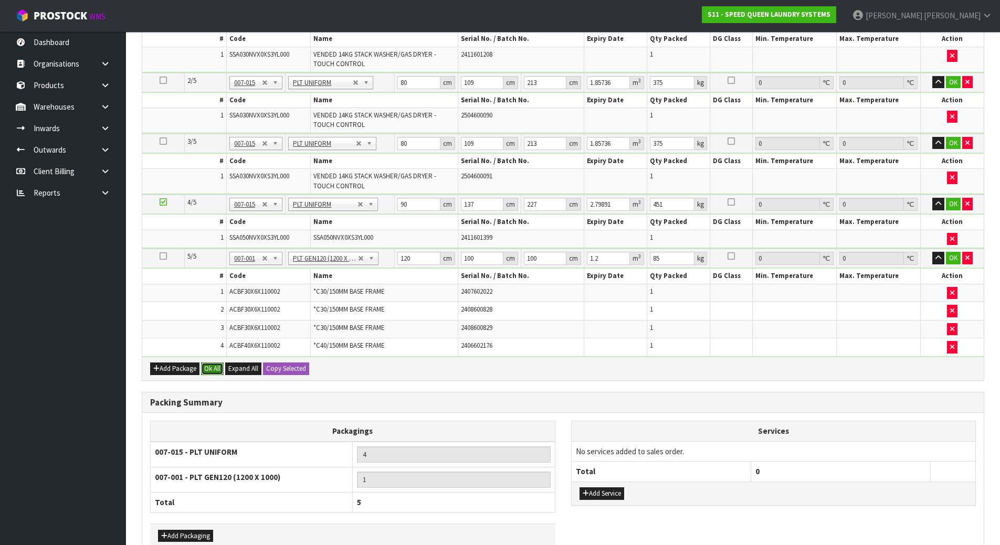
click at [214, 370] on button "Ok All" at bounding box center [212, 369] width 23 height 13
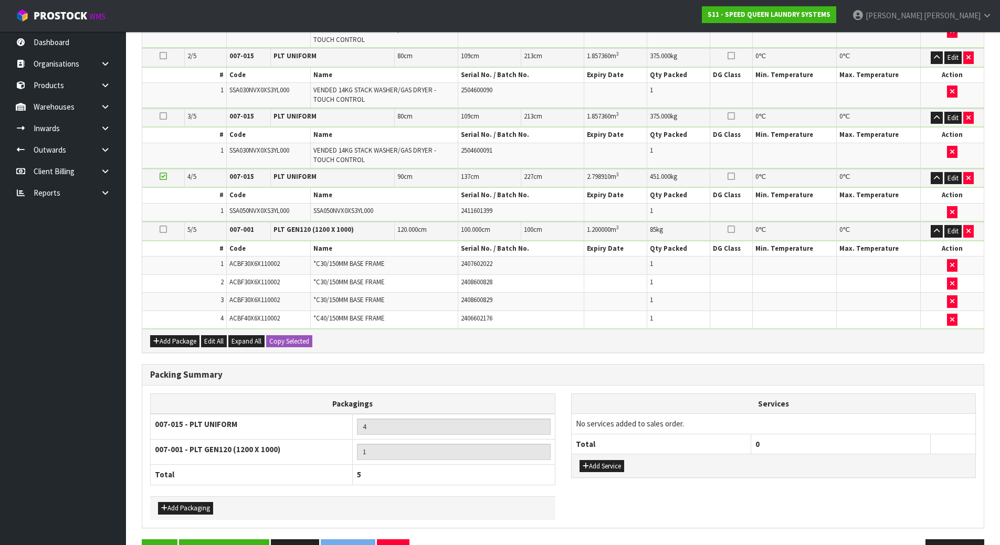
scroll to position [371, 0]
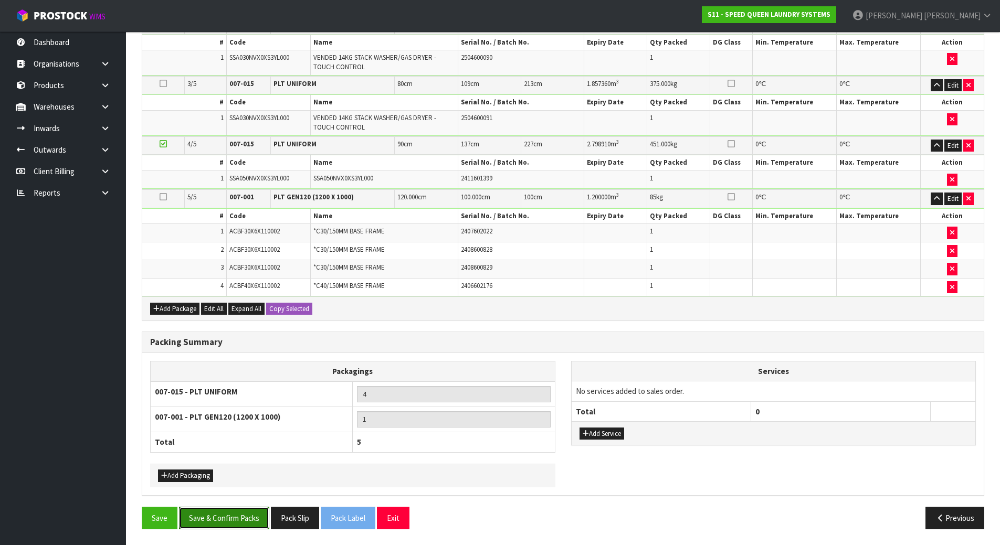
drag, startPoint x: 238, startPoint y: 512, endPoint x: 277, endPoint y: 498, distance: 41.2
click at [238, 511] on button "Save & Confirm Packs" at bounding box center [224, 518] width 90 height 23
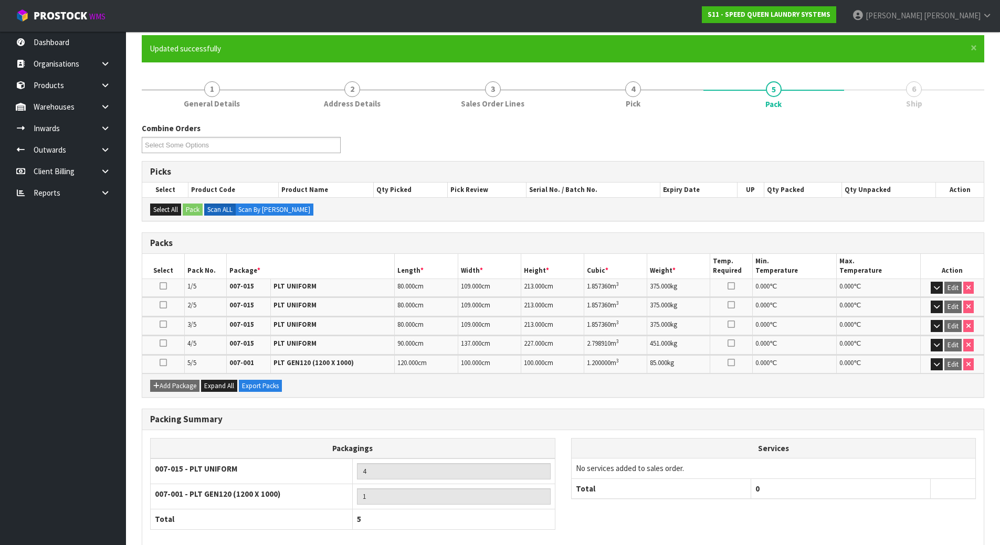
scroll to position [140, 0]
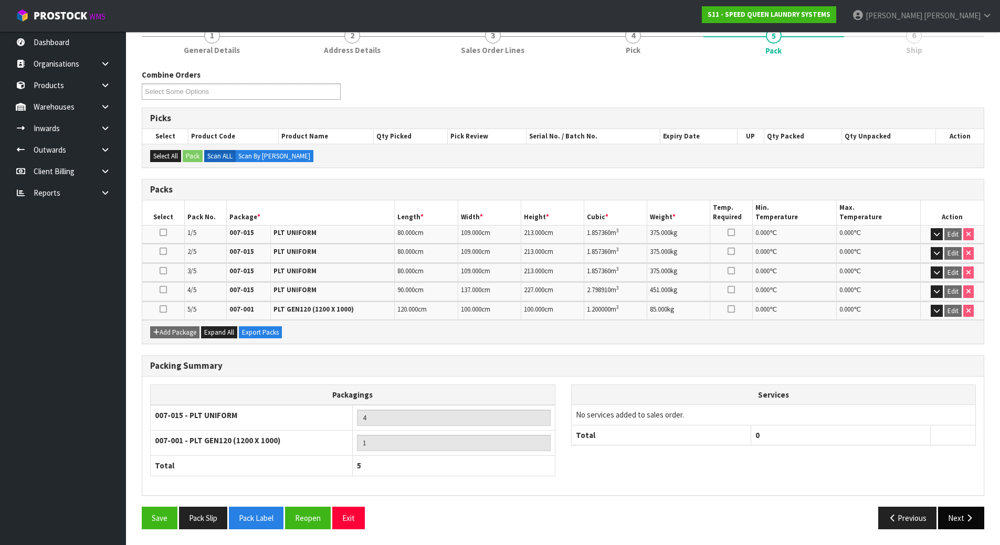
click at [965, 523] on button "Next" at bounding box center [961, 518] width 46 height 23
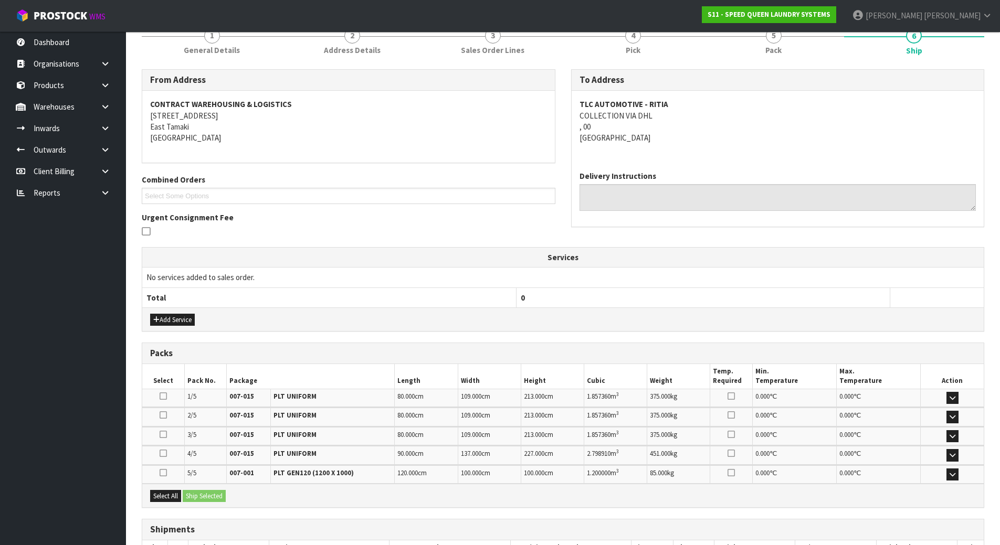
click at [175, 327] on div "Add Service" at bounding box center [562, 320] width 841 height 24
click at [183, 318] on button "Add Service" at bounding box center [172, 320] width 45 height 13
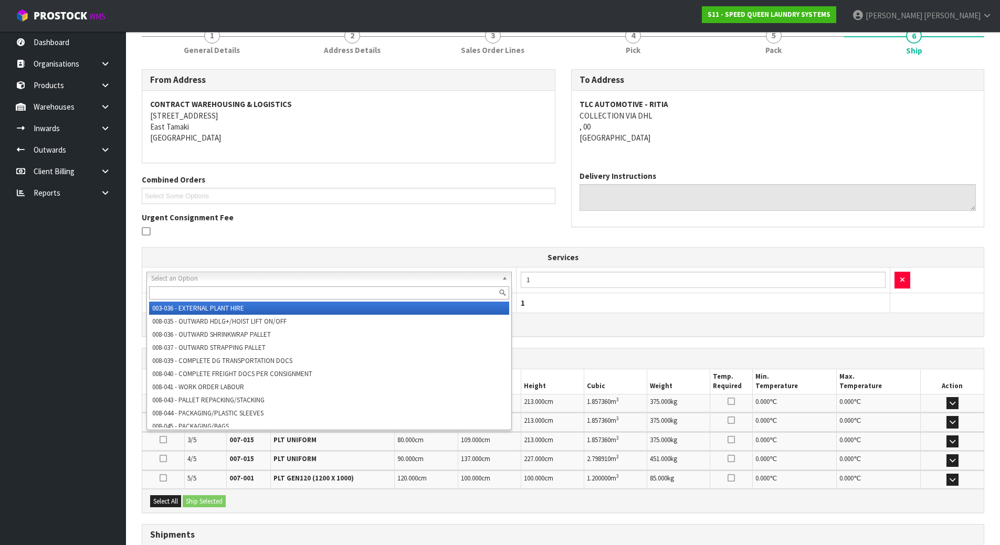
click at [280, 289] on input "text" at bounding box center [329, 293] width 360 height 13
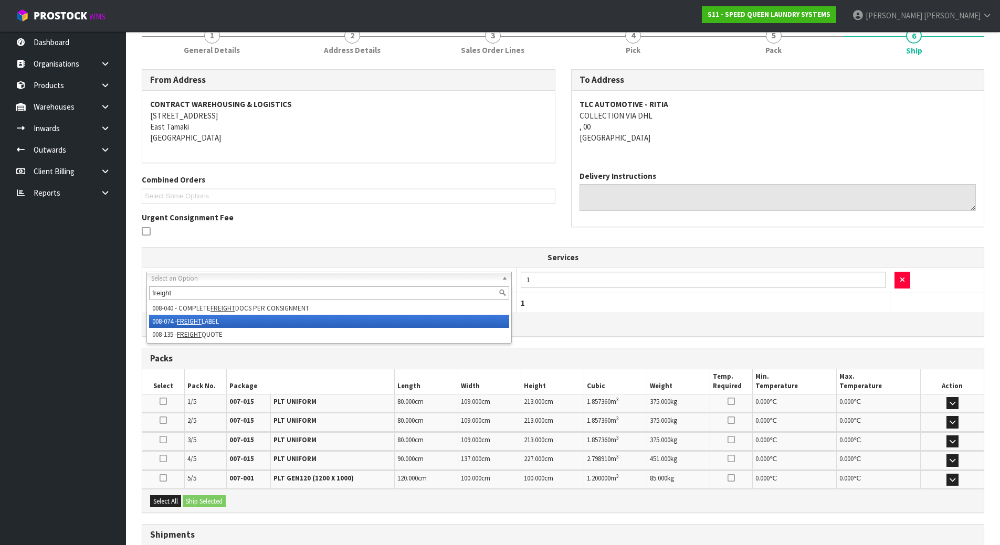
type input "freight"
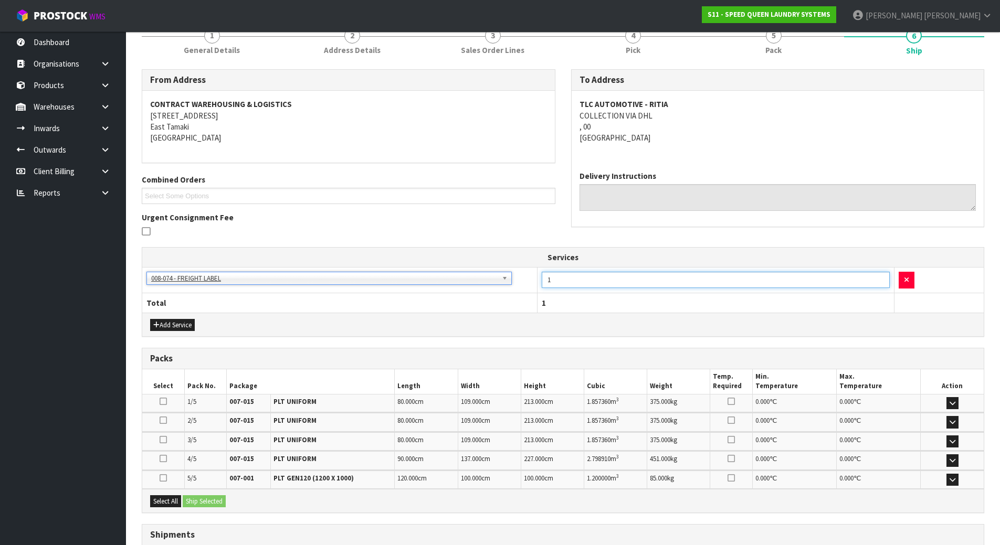
drag, startPoint x: 553, startPoint y: 279, endPoint x: 521, endPoint y: 274, distance: 31.8
click at [521, 274] on tr "003-036 - EXTERNAL PLANT HIRE 008-035 - OUTWARD HDLG+/HOIST LIFT ON/OFF 008-036…" at bounding box center [562, 281] width 841 height 26
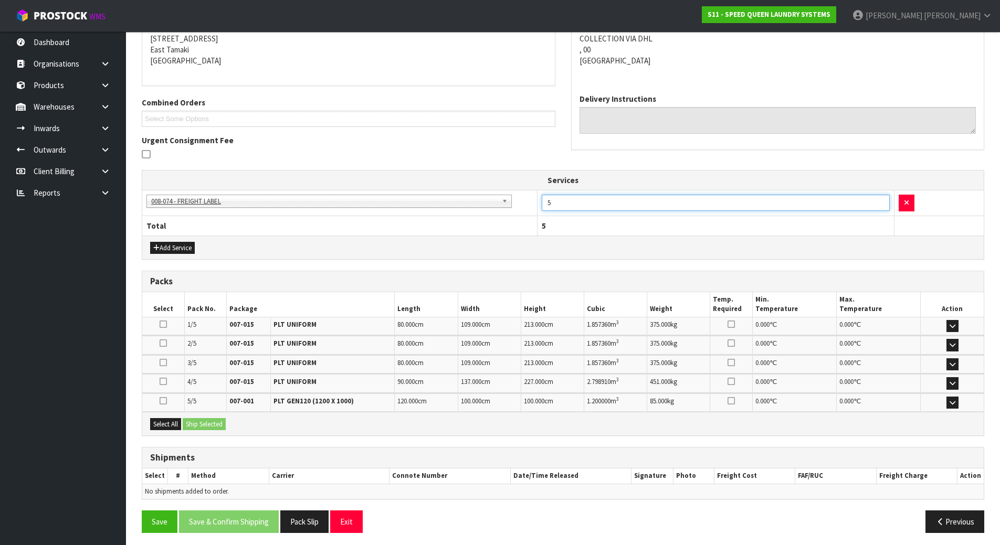
scroll to position [220, 0]
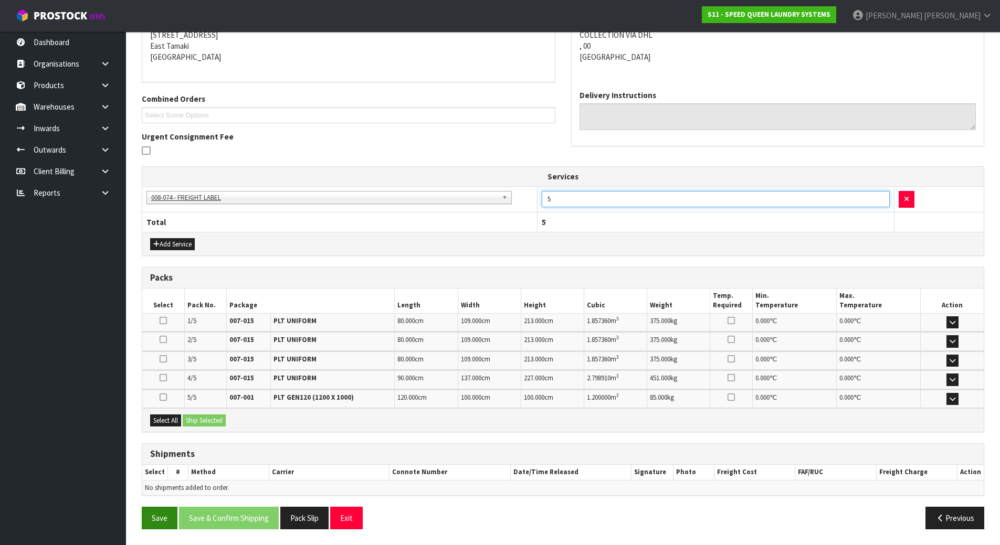
type input "5"
click at [151, 516] on button "Save" at bounding box center [160, 518] width 36 height 23
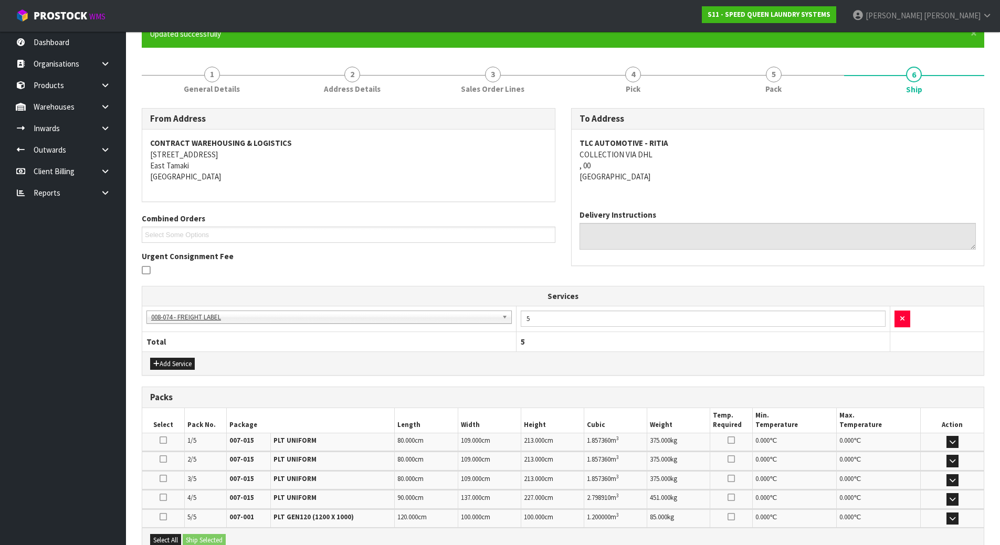
scroll to position [0, 0]
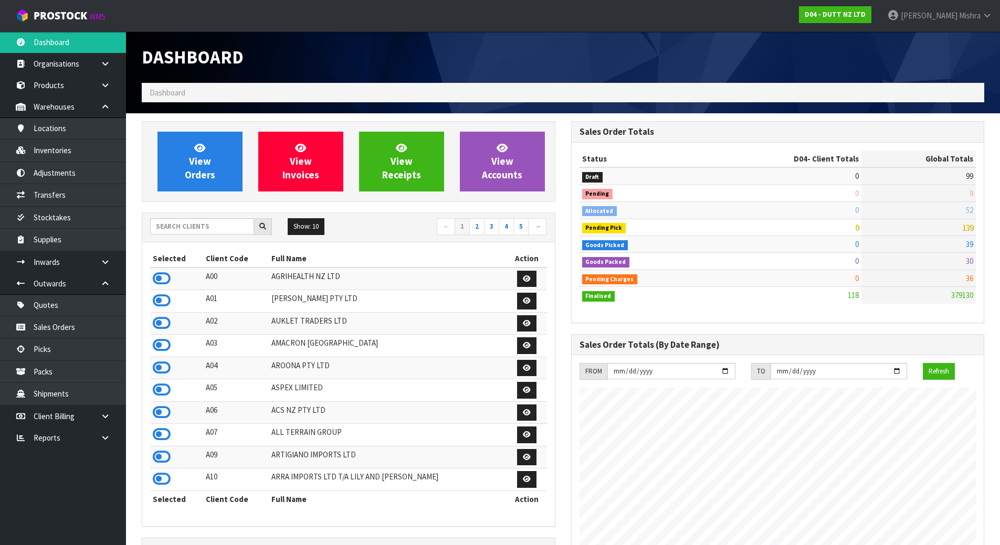
scroll to position [778, 429]
click at [205, 224] on input "text" at bounding box center [202, 226] width 104 height 16
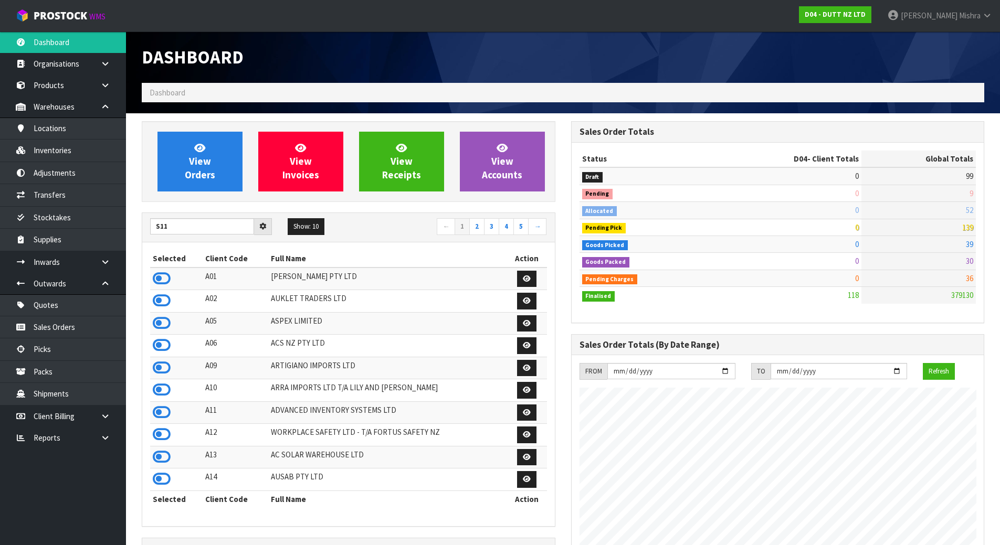
type input "S11"
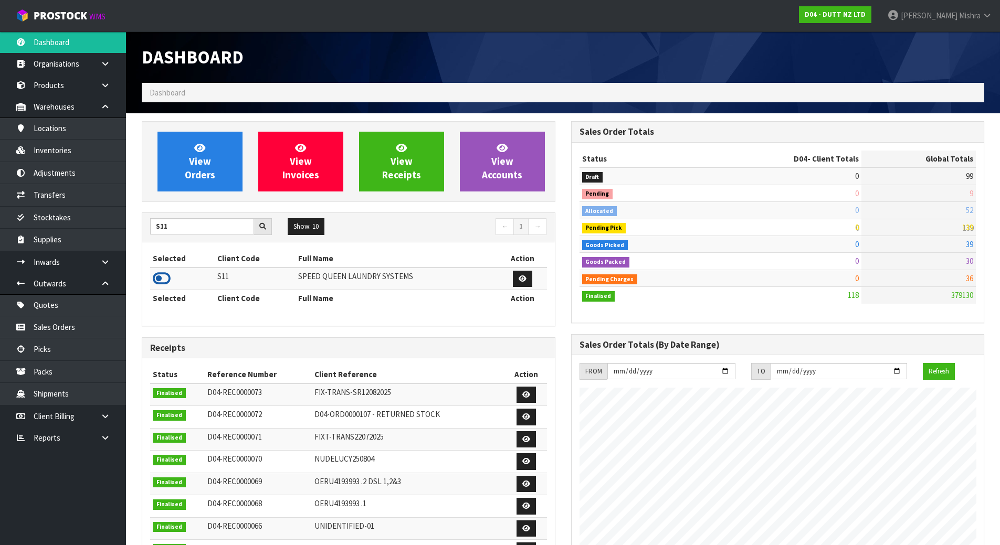
click at [156, 273] on icon at bounding box center [162, 279] width 18 height 16
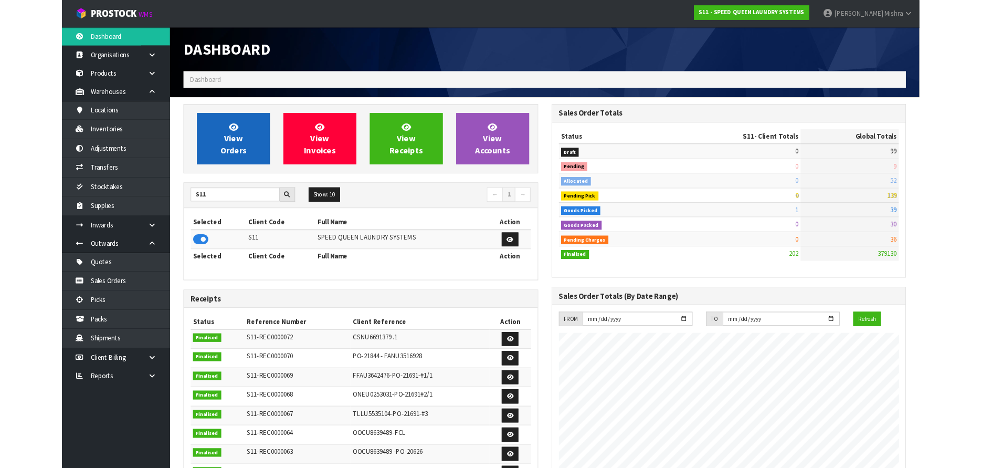
scroll to position [693, 429]
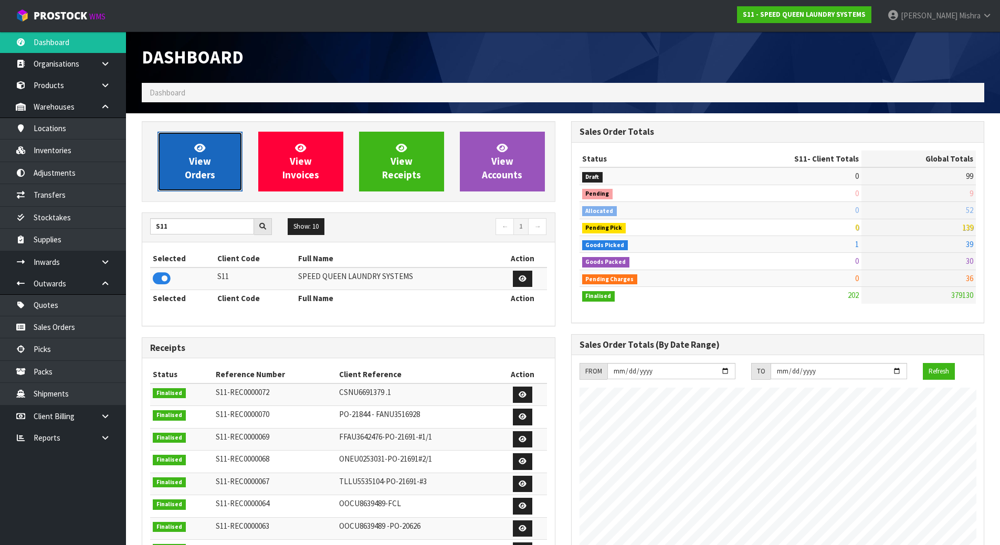
click at [199, 169] on span "View Orders" at bounding box center [200, 161] width 30 height 39
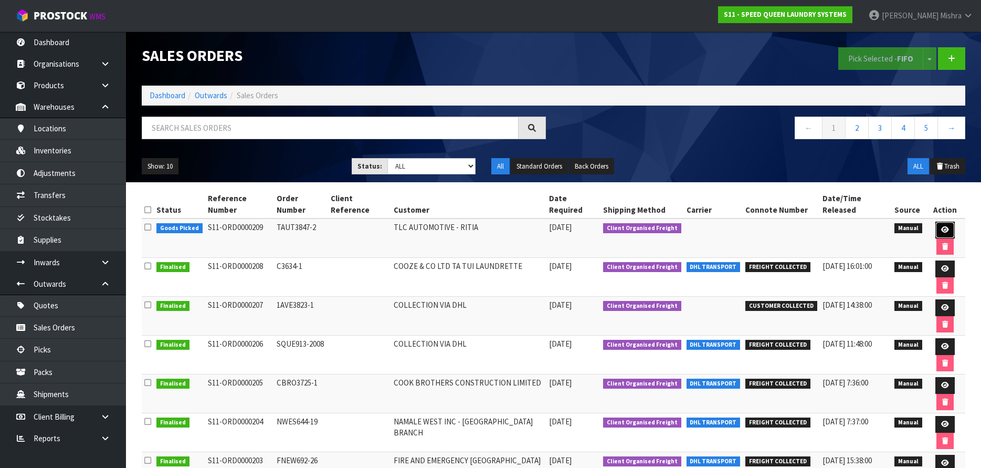
click at [941, 226] on icon at bounding box center [945, 229] width 8 height 7
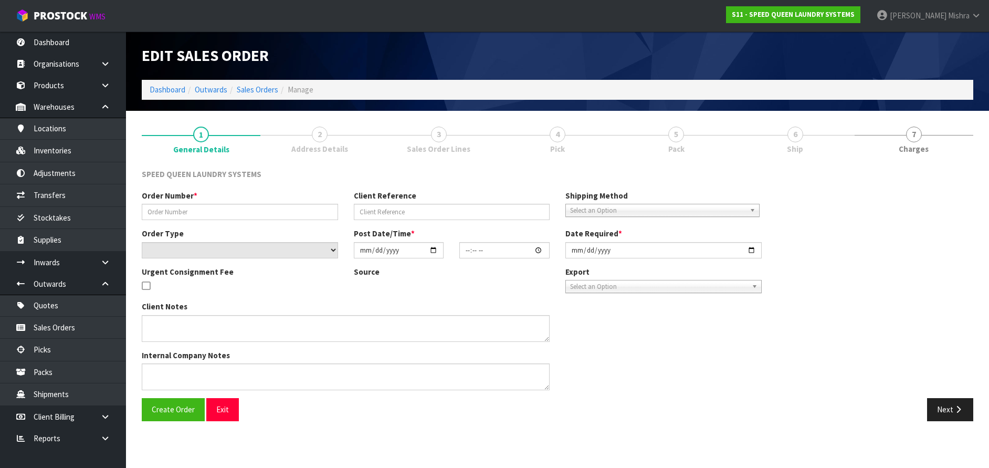
type input "TAUT3847-2"
select select "number:0"
type input "[DATE]"
type input "11:18:00.000"
type input "[DATE]"
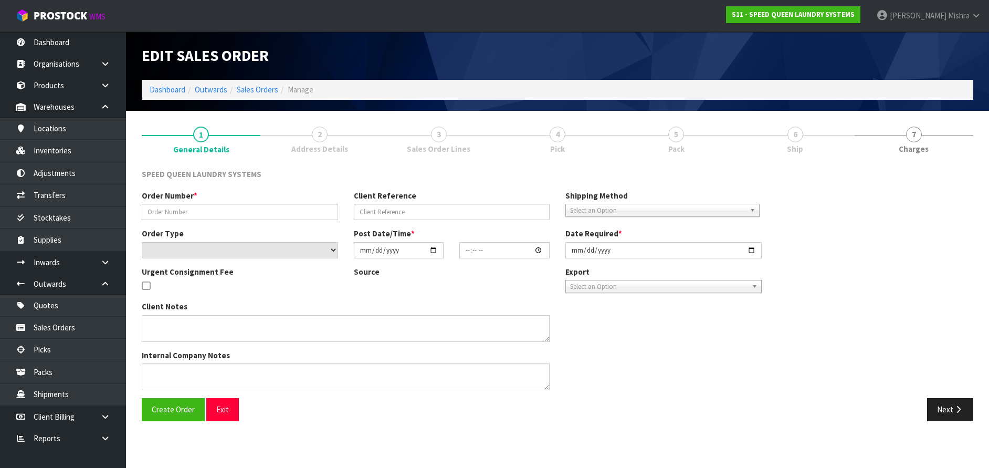
type textarea "CAN WE HAVE THE ATTACHED ORDER PICKED PLEASE AT YOUR EARLIEST CONVENIENCE."
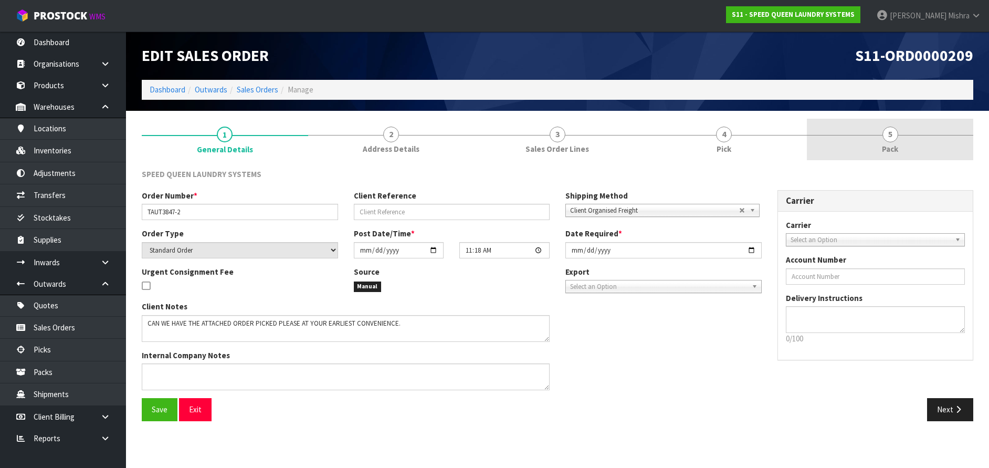
click at [874, 134] on link "5 Pack" at bounding box center [890, 139] width 166 height 41
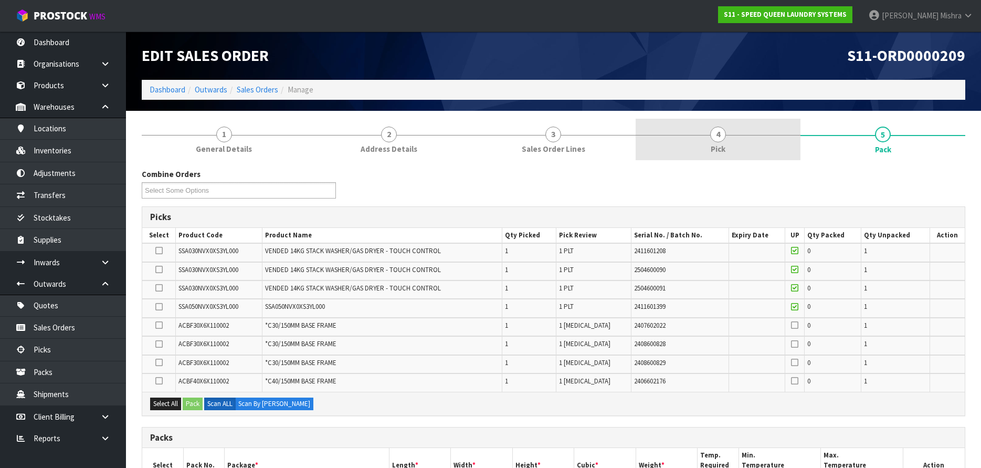
click at [724, 142] on link "4 Pick" at bounding box center [718, 139] width 165 height 41
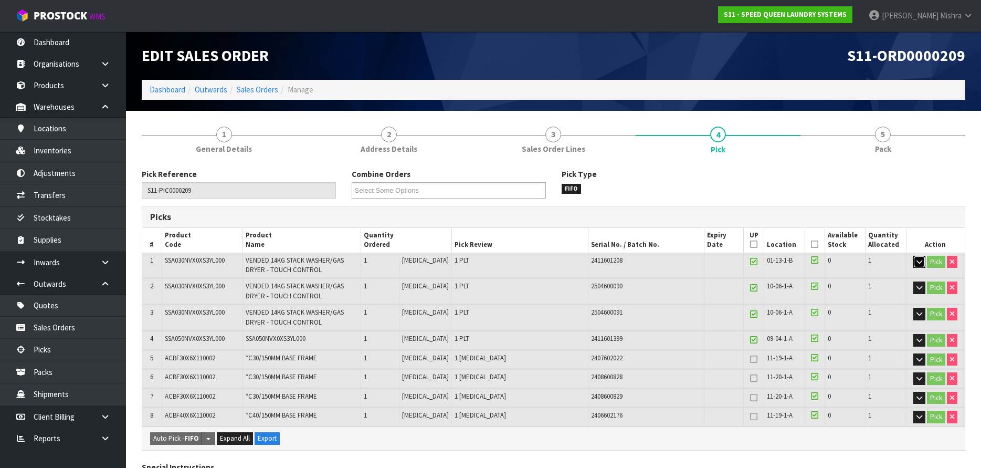
click at [916, 262] on icon "button" at bounding box center [919, 261] width 6 height 7
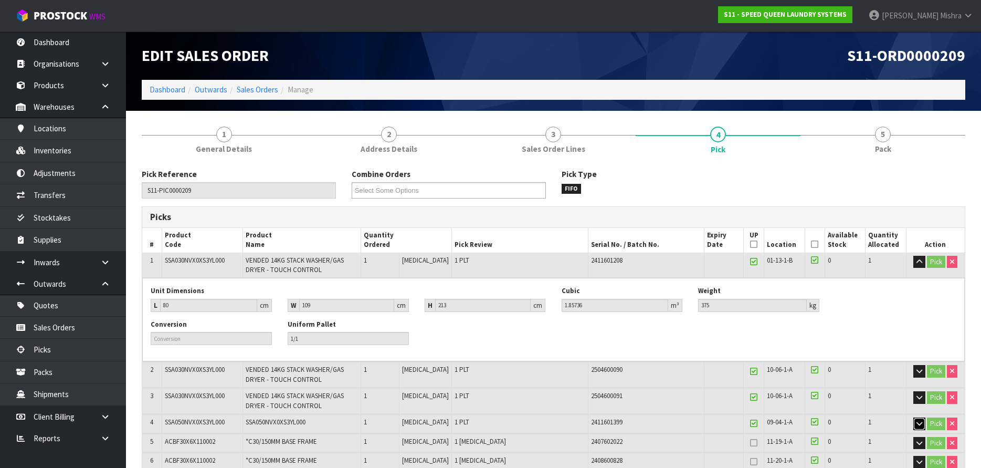
click at [914, 425] on button "button" at bounding box center [919, 423] width 12 height 13
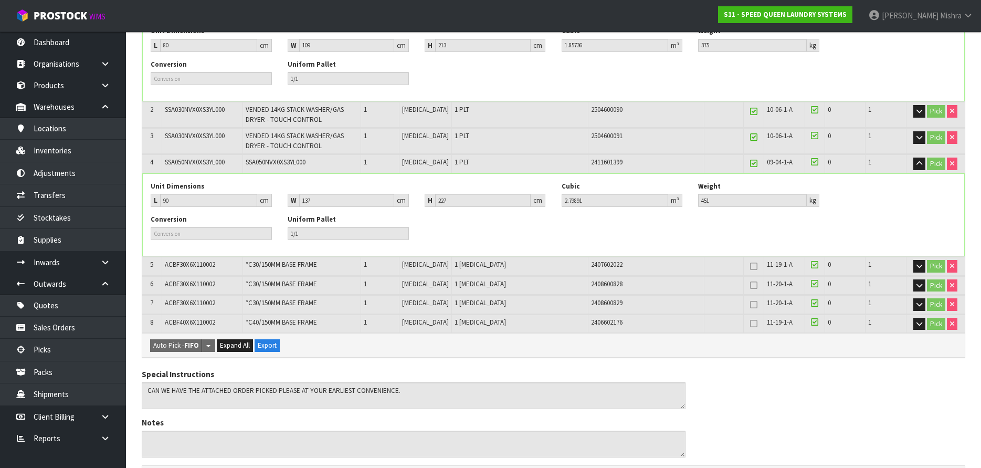
scroll to position [262, 0]
